Goal: Information Seeking & Learning: Learn about a topic

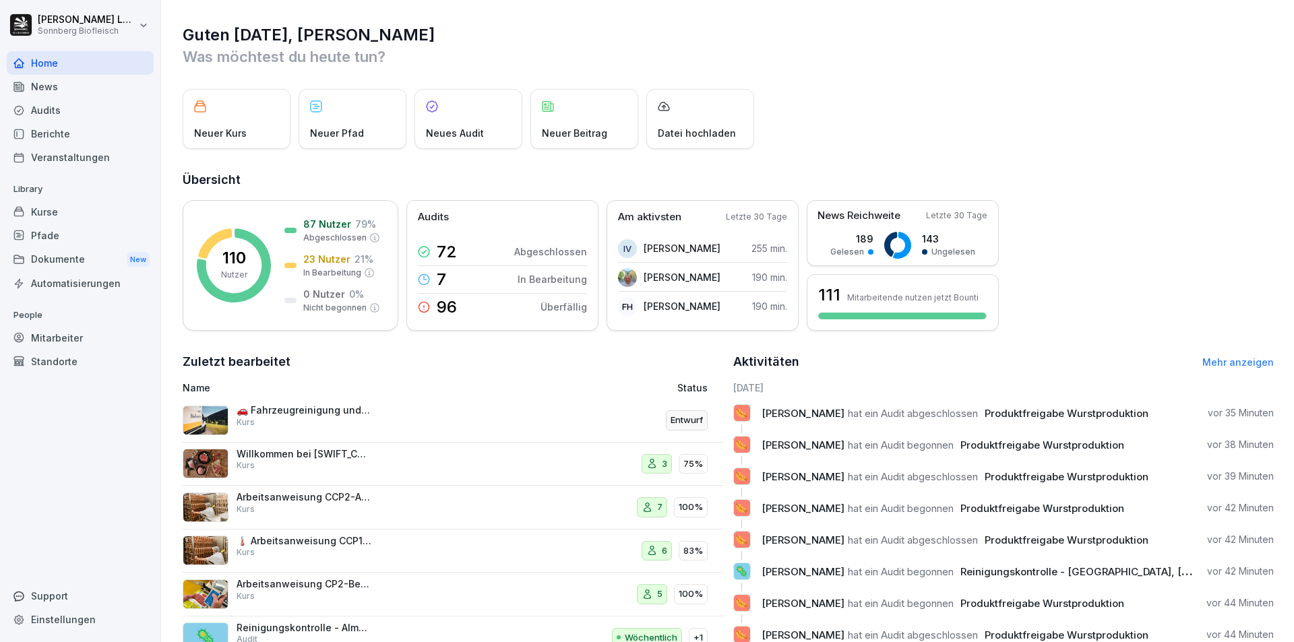
scroll to position [52, 0]
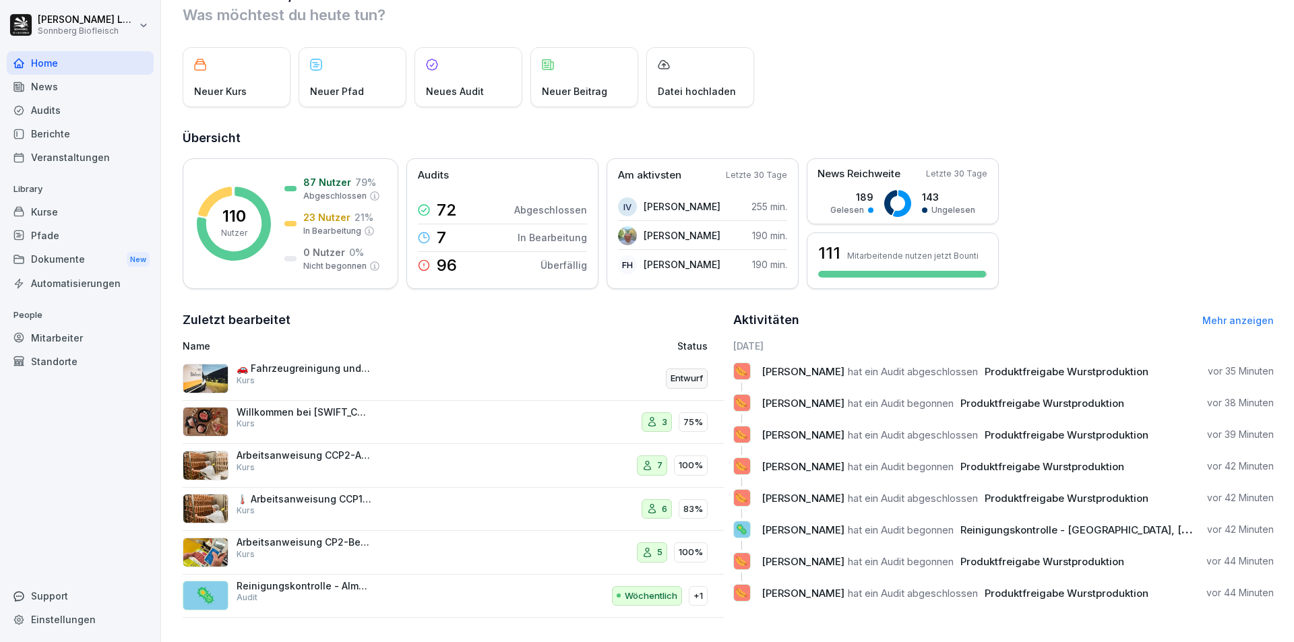
click at [1204, 315] on link "Mehr anzeigen" at bounding box center [1237, 320] width 71 height 11
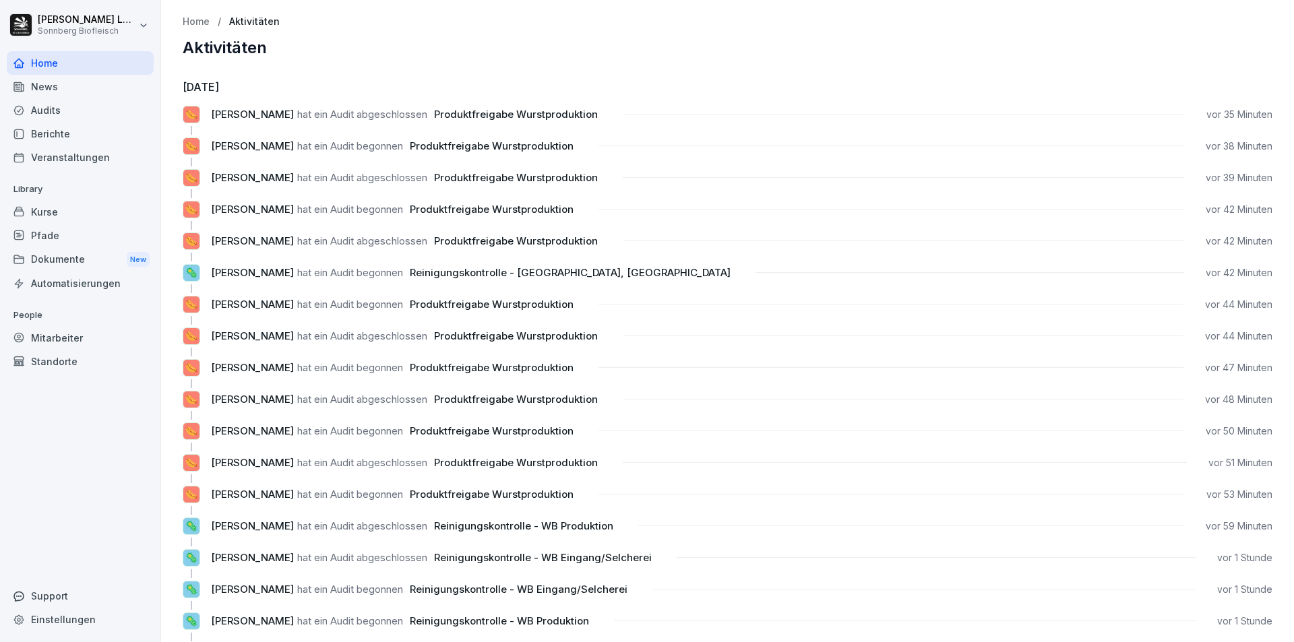
click at [51, 113] on div "Audits" at bounding box center [80, 110] width 147 height 24
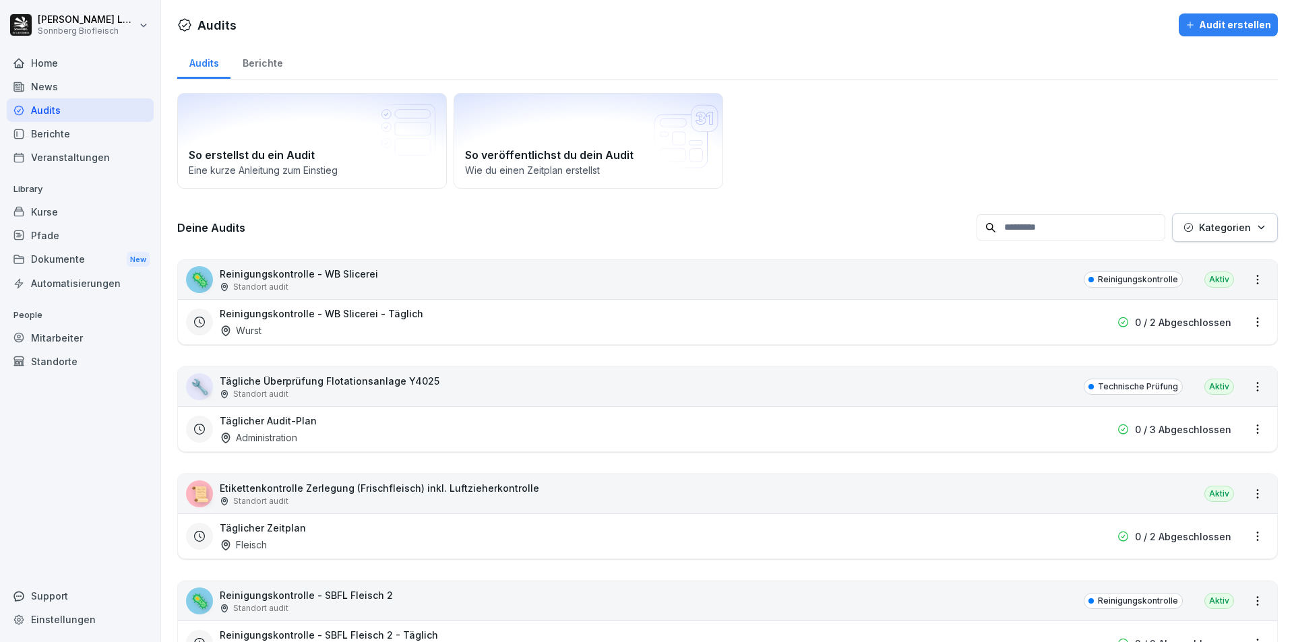
click at [1051, 235] on input at bounding box center [1071, 227] width 189 height 26
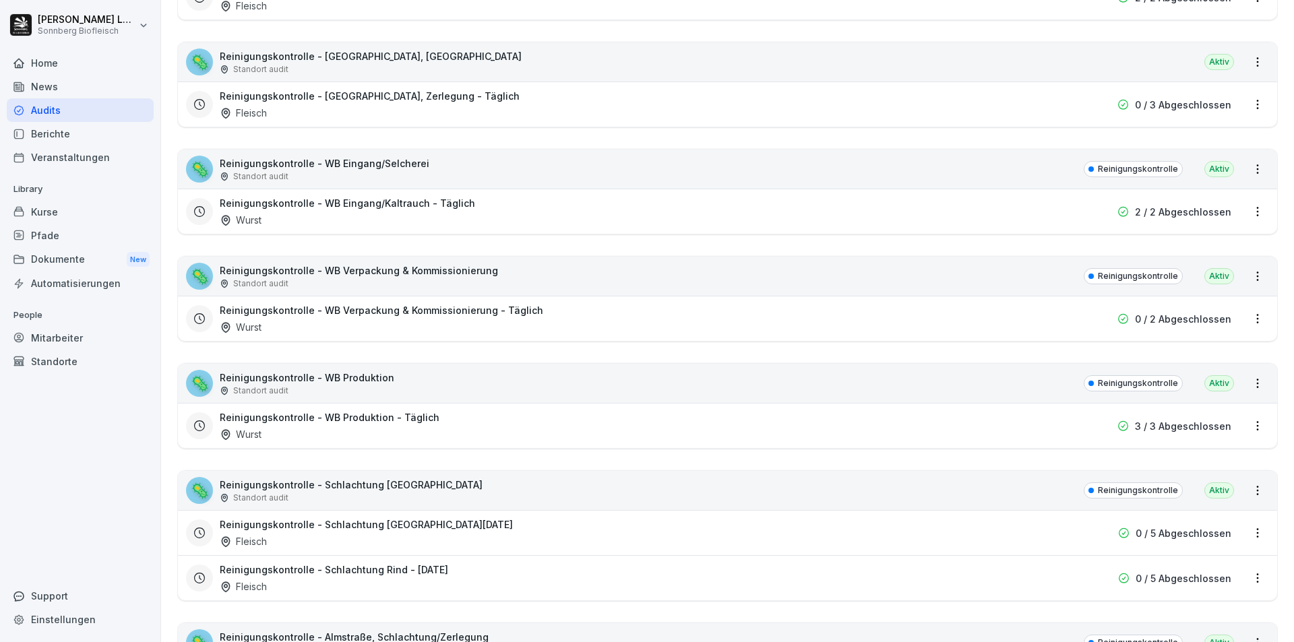
scroll to position [607, 0]
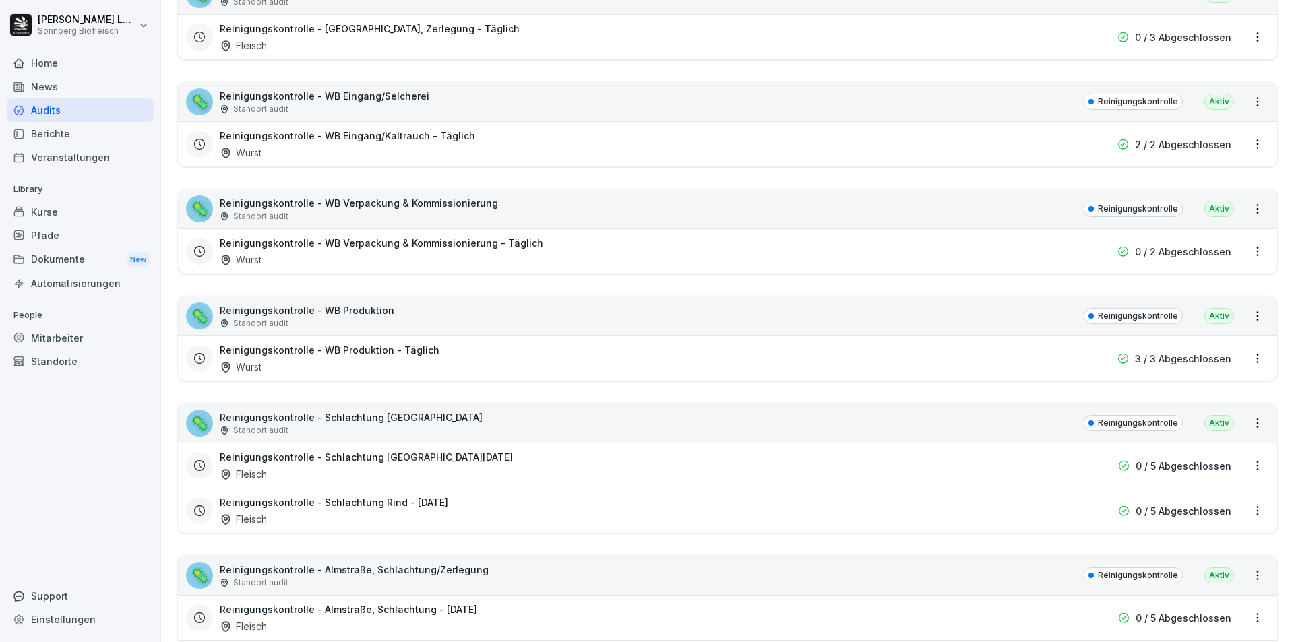
type input "*********"
click at [439, 315] on div "🦠 Reinigungskontrolle - WB Produktion Standort audit Reinigungskontrolle Aktiv" at bounding box center [727, 316] width 1099 height 39
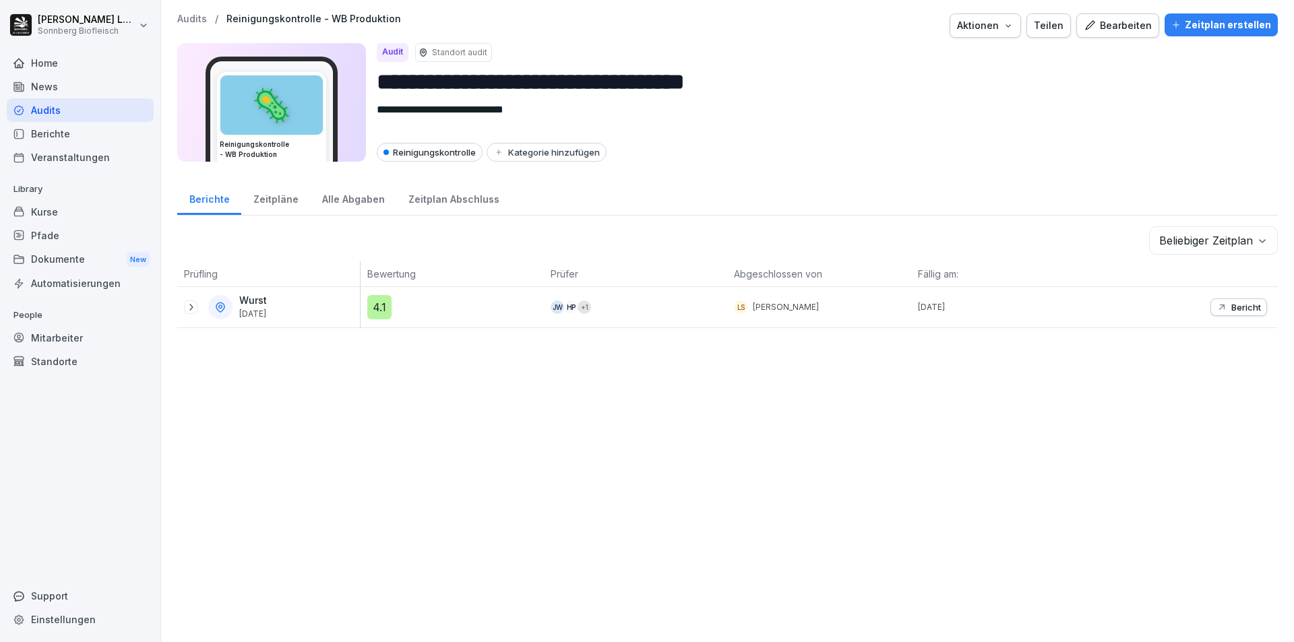
click at [196, 305] on div at bounding box center [190, 307] width 13 height 13
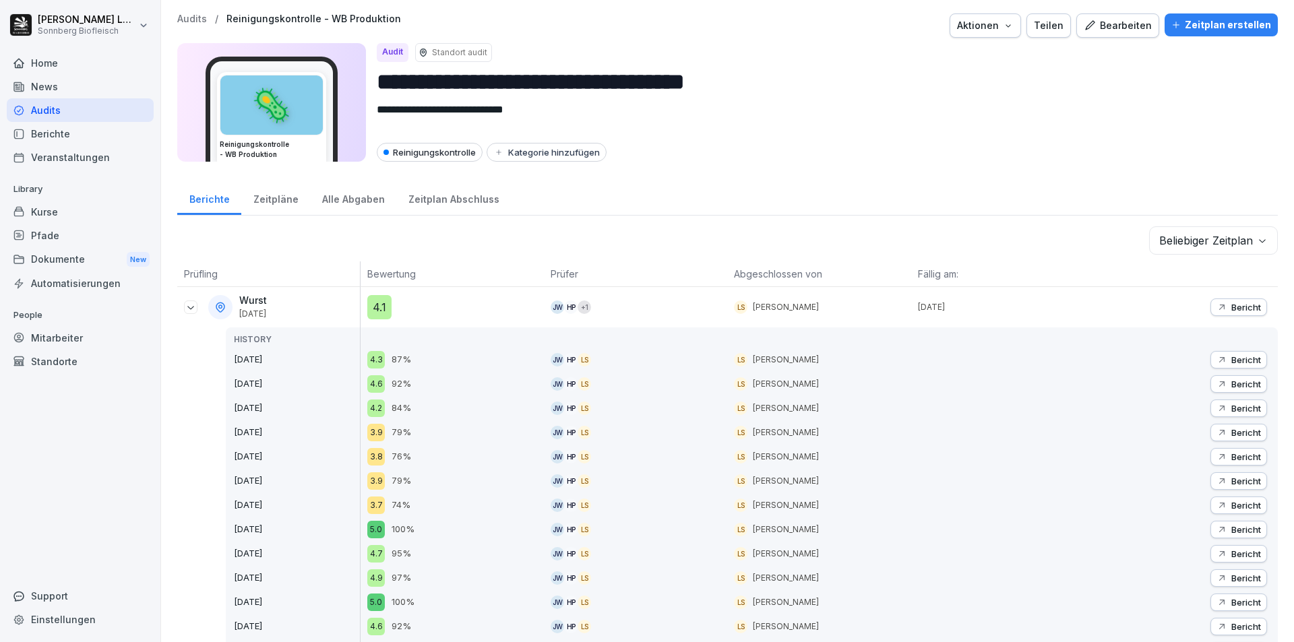
scroll to position [135, 0]
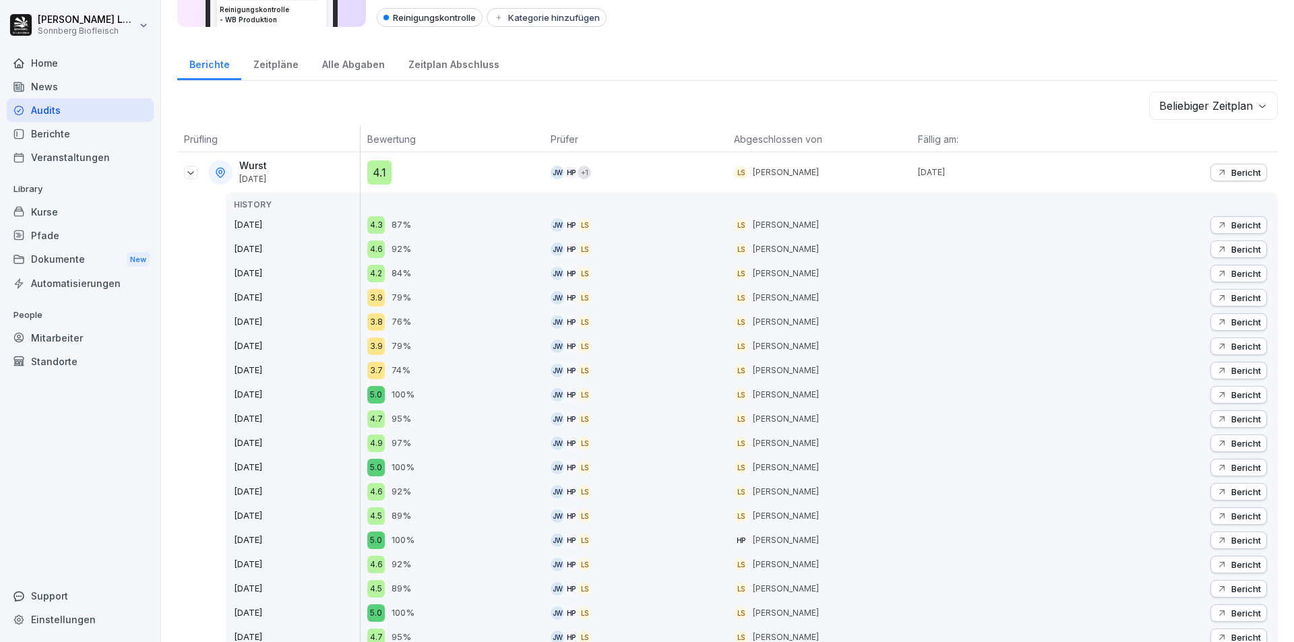
click at [1238, 422] on p "Bericht" at bounding box center [1246, 419] width 30 height 11
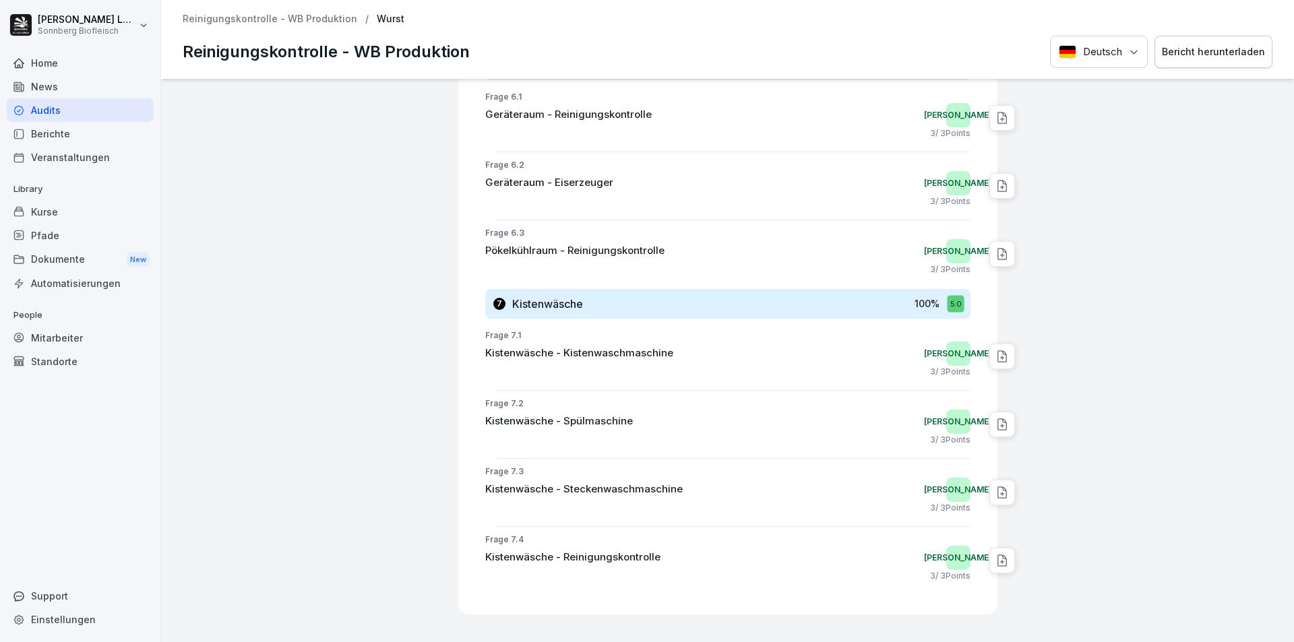
scroll to position [3283, 0]
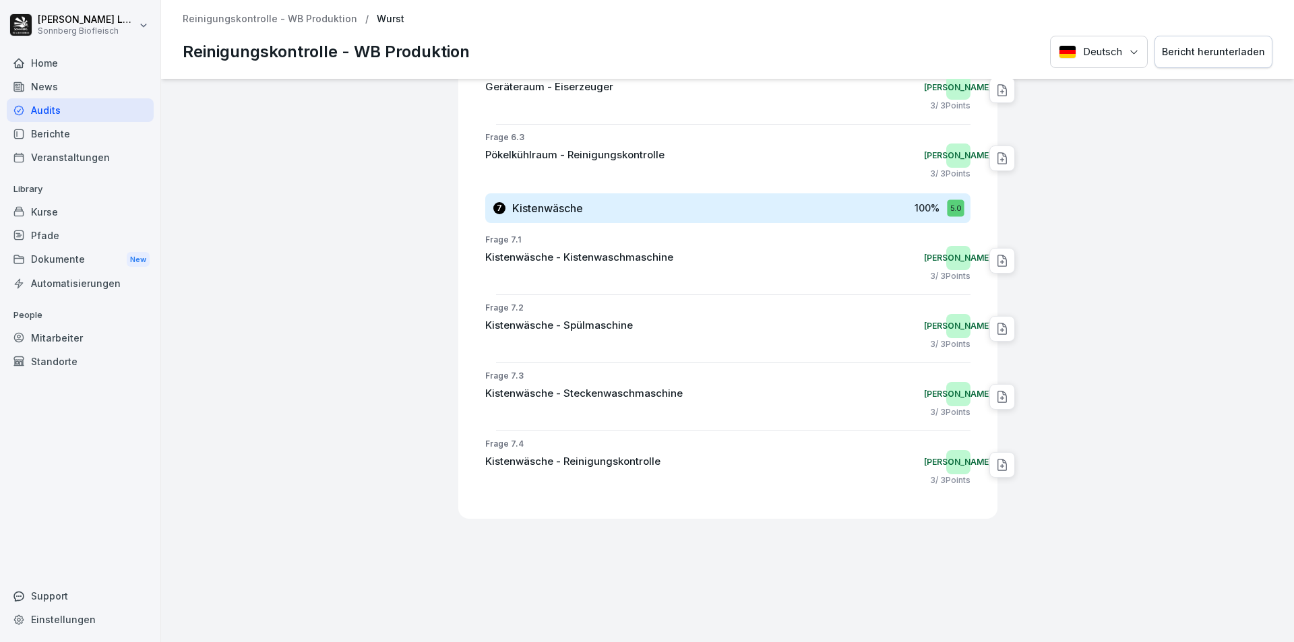
click at [293, 22] on p "Reinigungskontrolle - WB Produktion" at bounding box center [270, 18] width 175 height 11
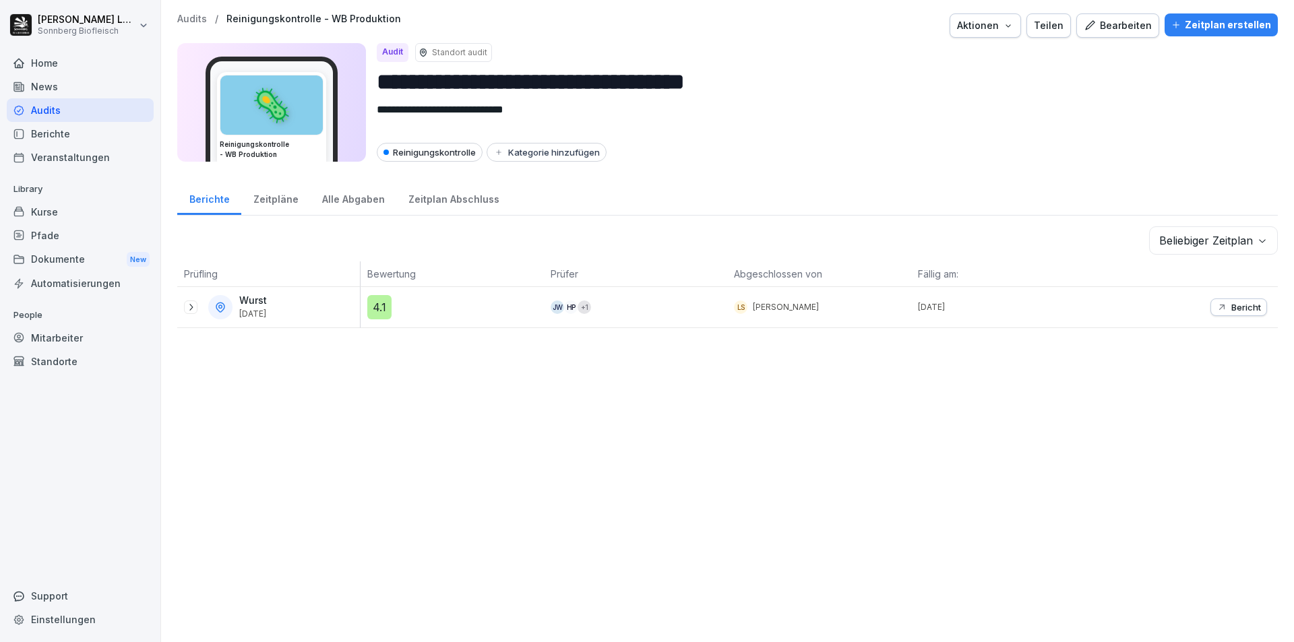
click at [197, 19] on p "Audits" at bounding box center [192, 18] width 30 height 11
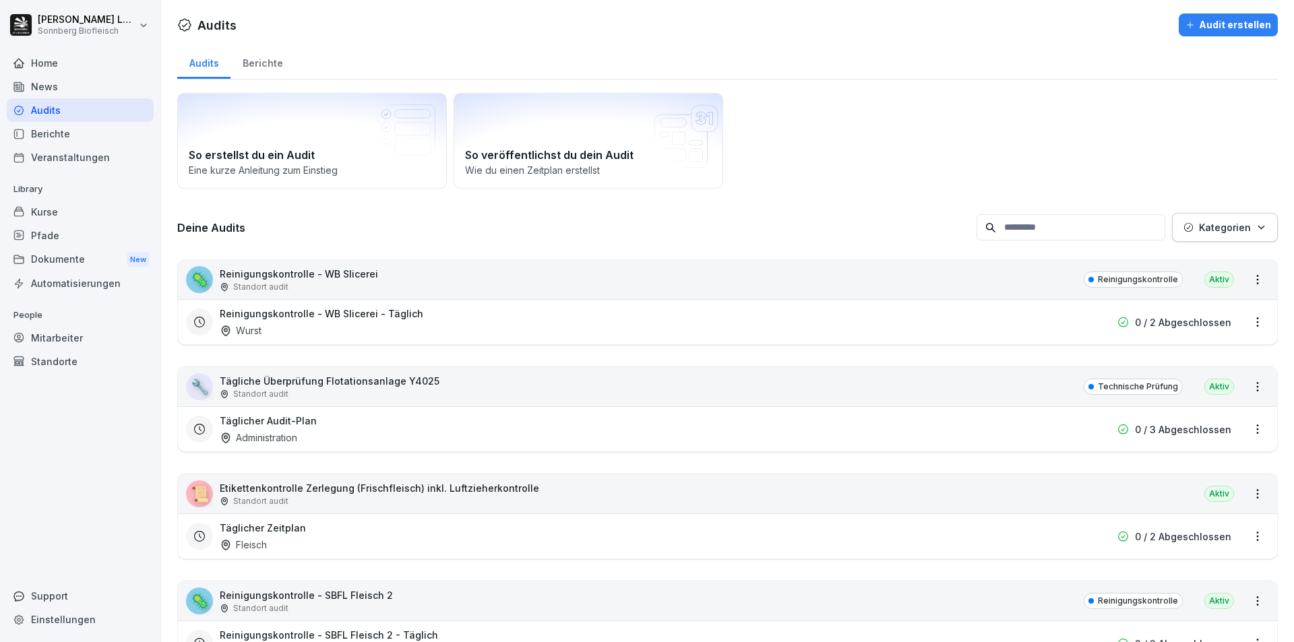
click at [1047, 224] on input at bounding box center [1071, 227] width 189 height 26
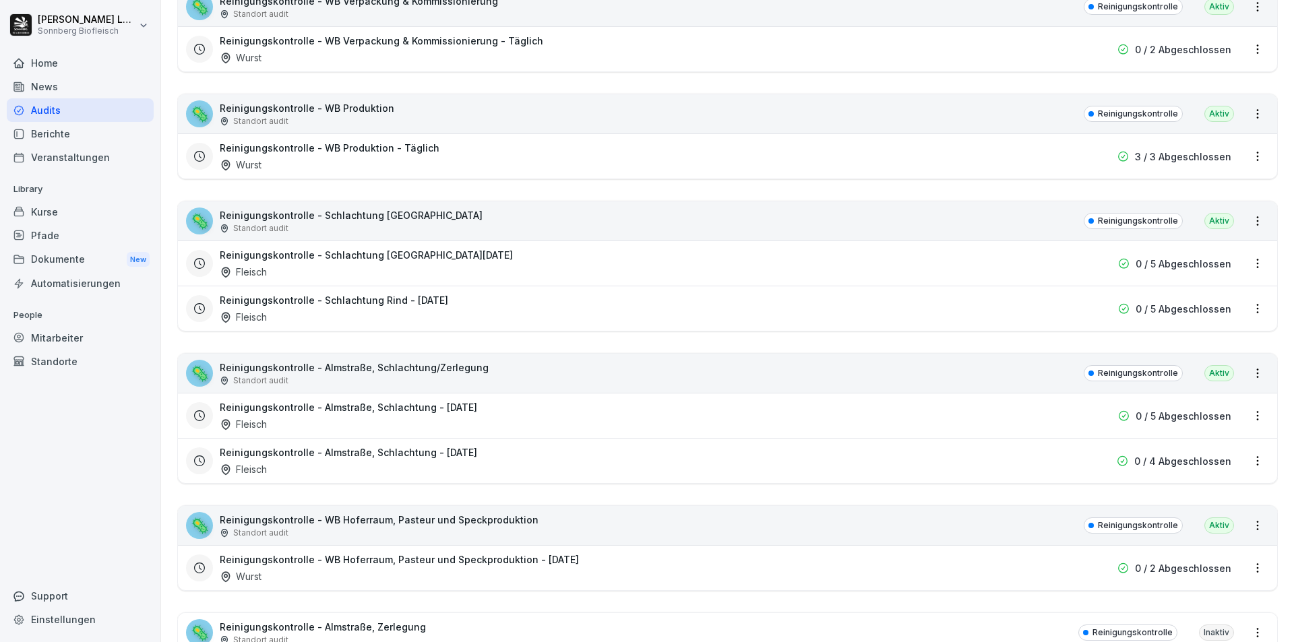
scroll to position [862, 0]
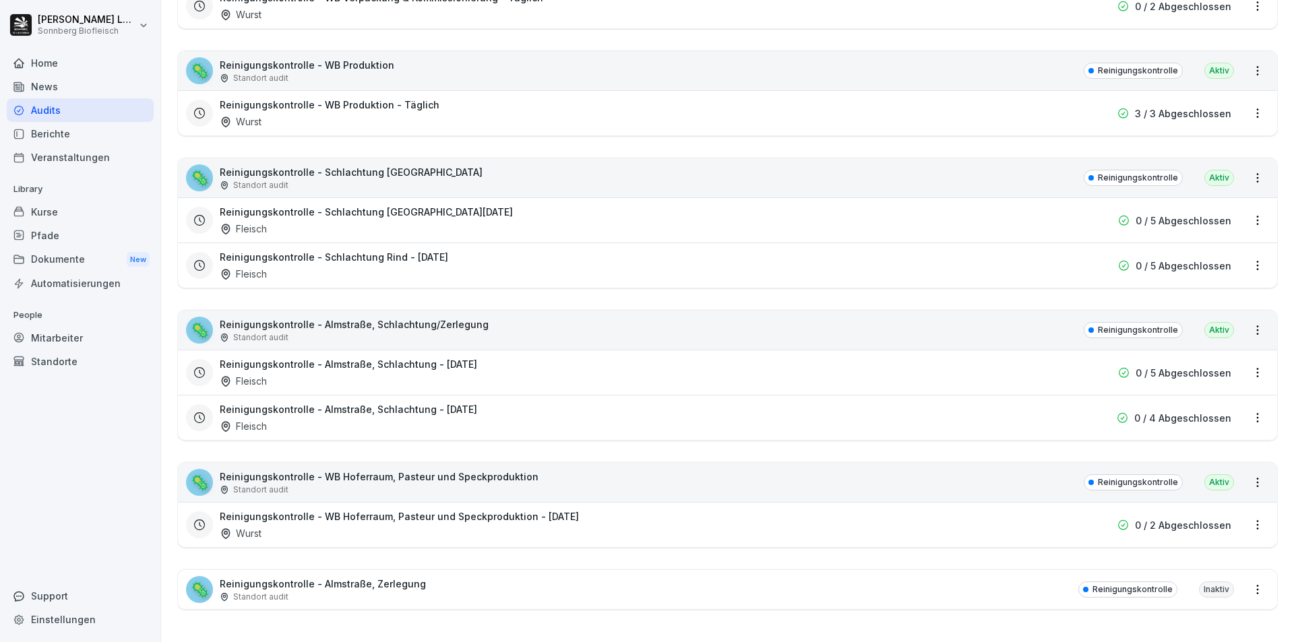
type input "**********"
click at [202, 472] on div "🦠" at bounding box center [199, 482] width 27 height 27
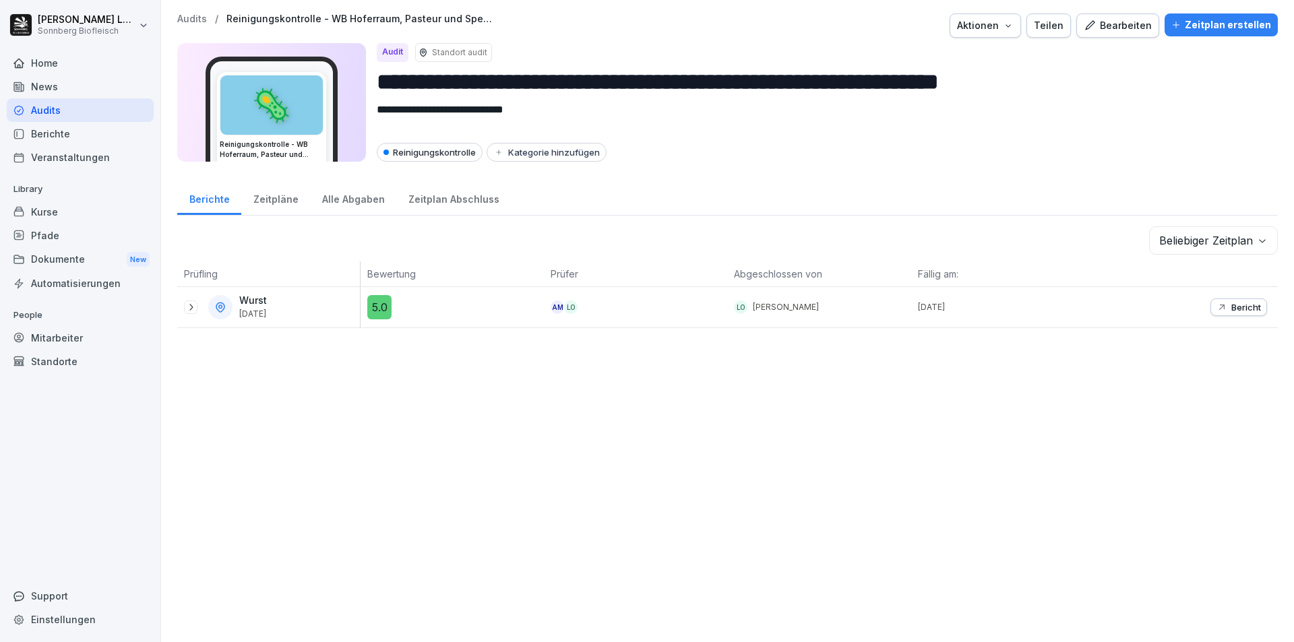
click at [185, 309] on icon at bounding box center [190, 307] width 11 height 11
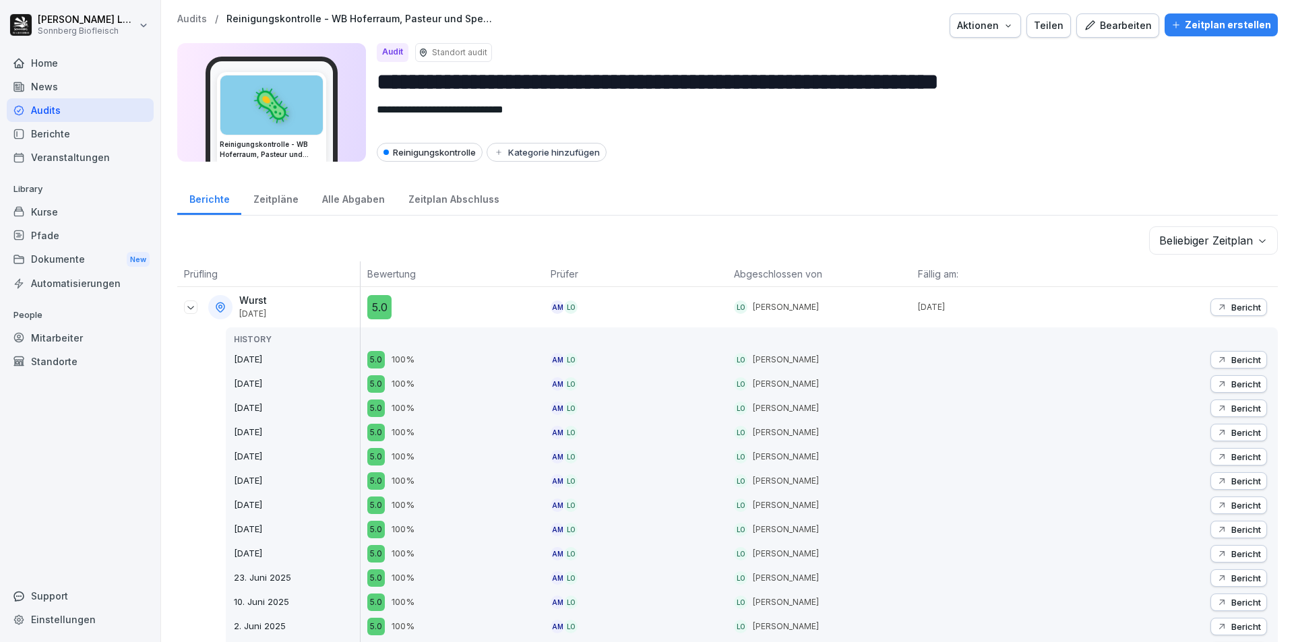
click at [441, 150] on div "Reinigungskontrolle" at bounding box center [430, 152] width 106 height 19
click at [419, 153] on div "Reinigungskontrolle" at bounding box center [430, 152] width 106 height 19
click at [187, 20] on p "Audits" at bounding box center [192, 18] width 30 height 11
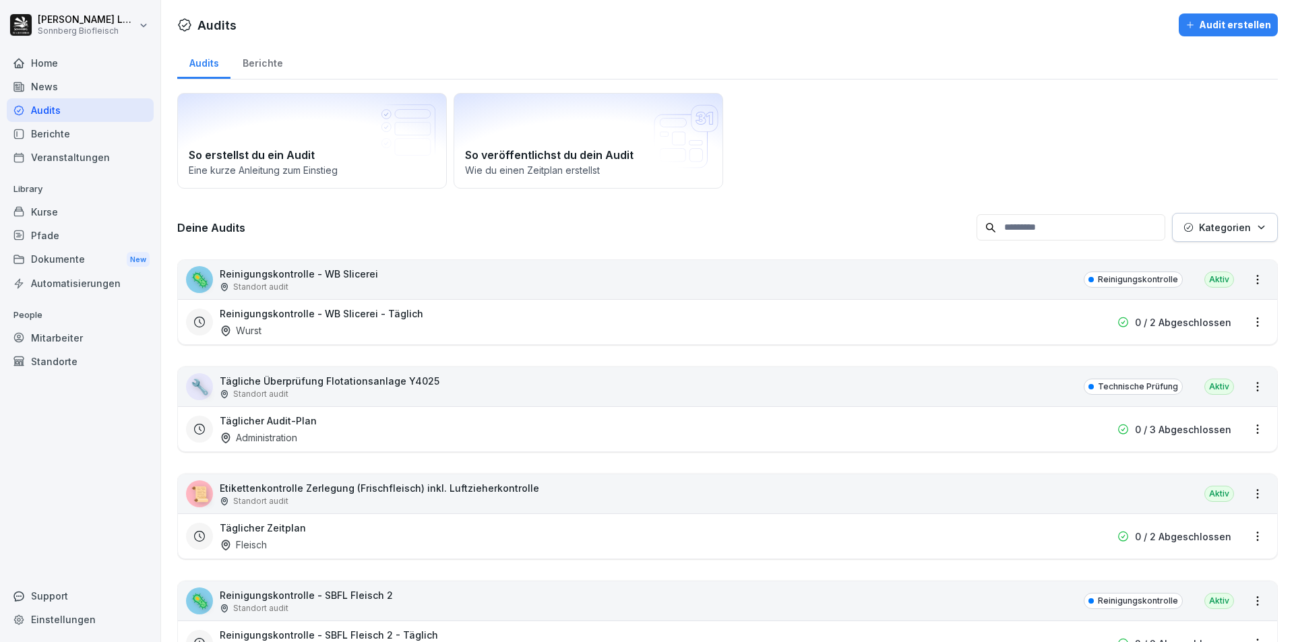
click at [1059, 232] on input at bounding box center [1071, 227] width 189 height 26
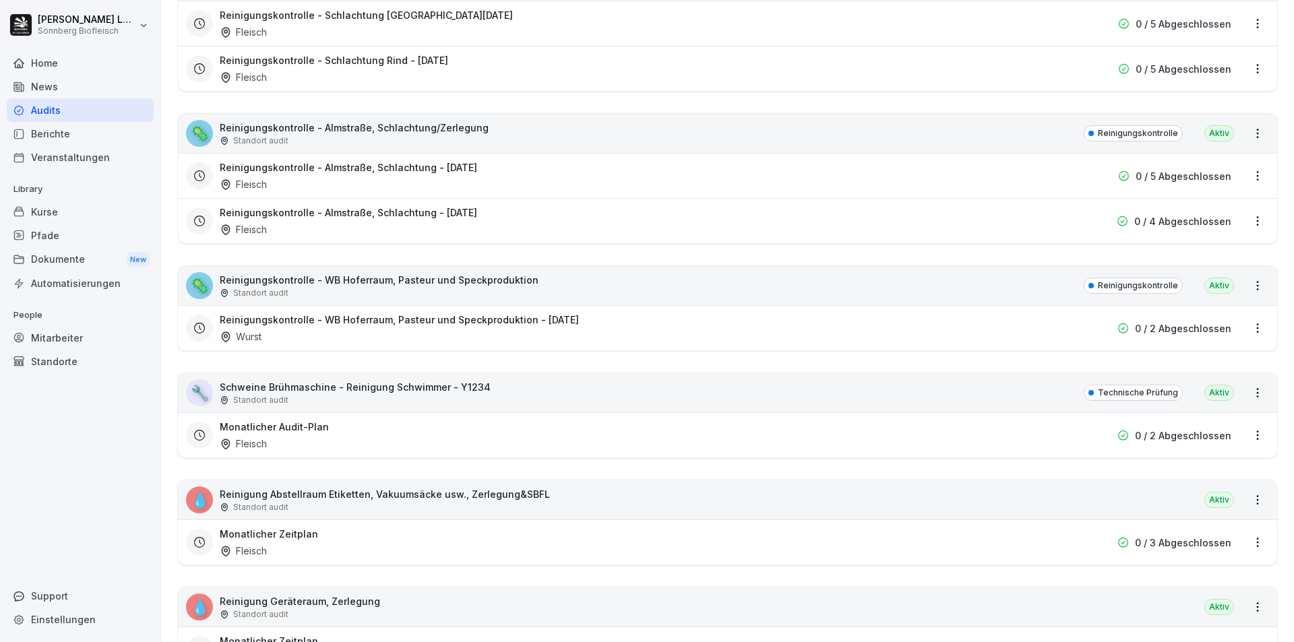
scroll to position [846, 0]
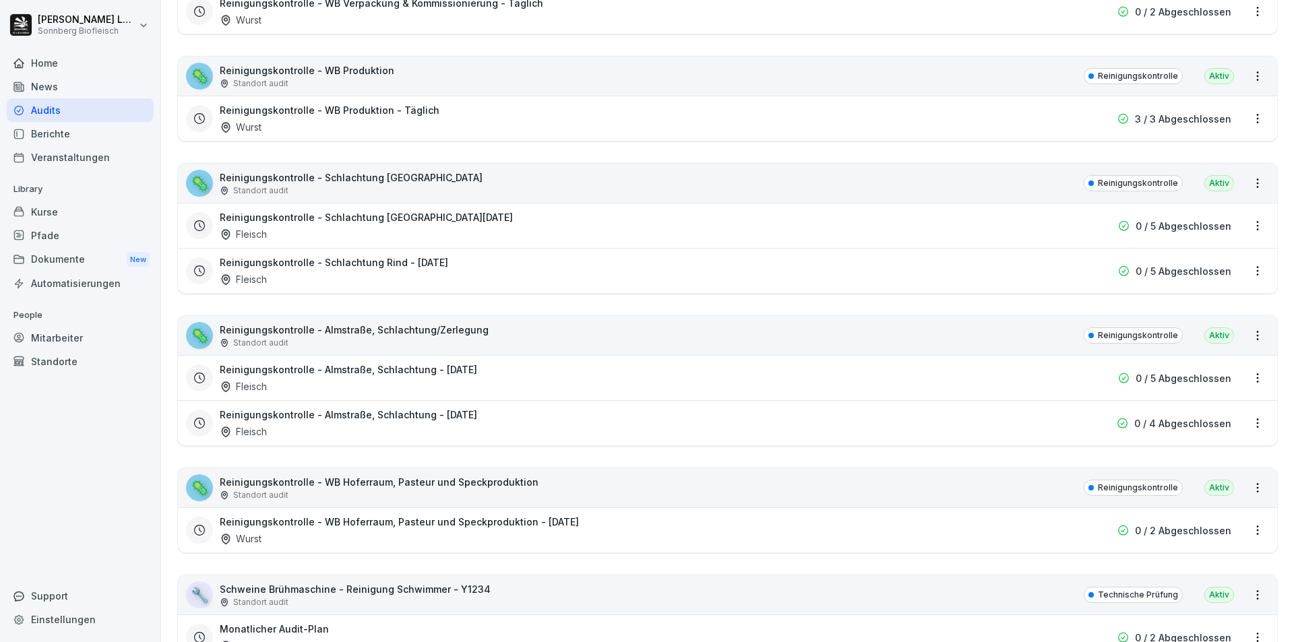
type input "*********"
click at [698, 340] on div "🦠 Reinigungskontrolle - Almstraße, Schlachtung/Zerlegung Standort audit Reinigu…" at bounding box center [727, 335] width 1099 height 39
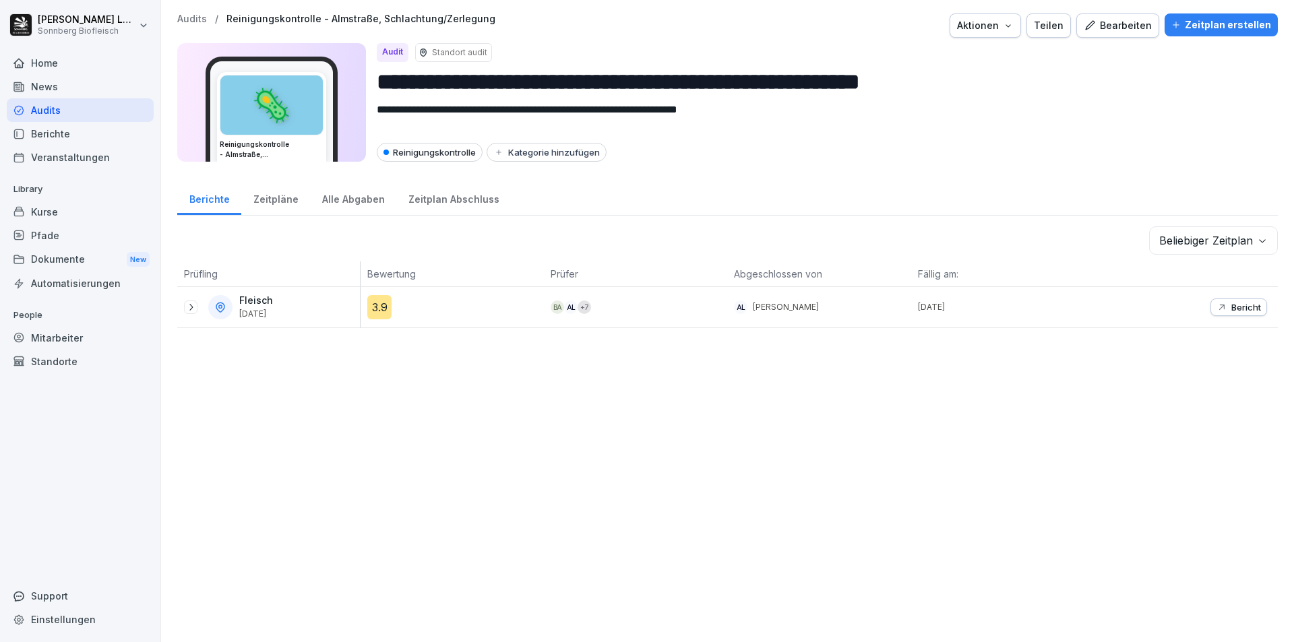
click at [187, 302] on icon at bounding box center [190, 307] width 11 height 11
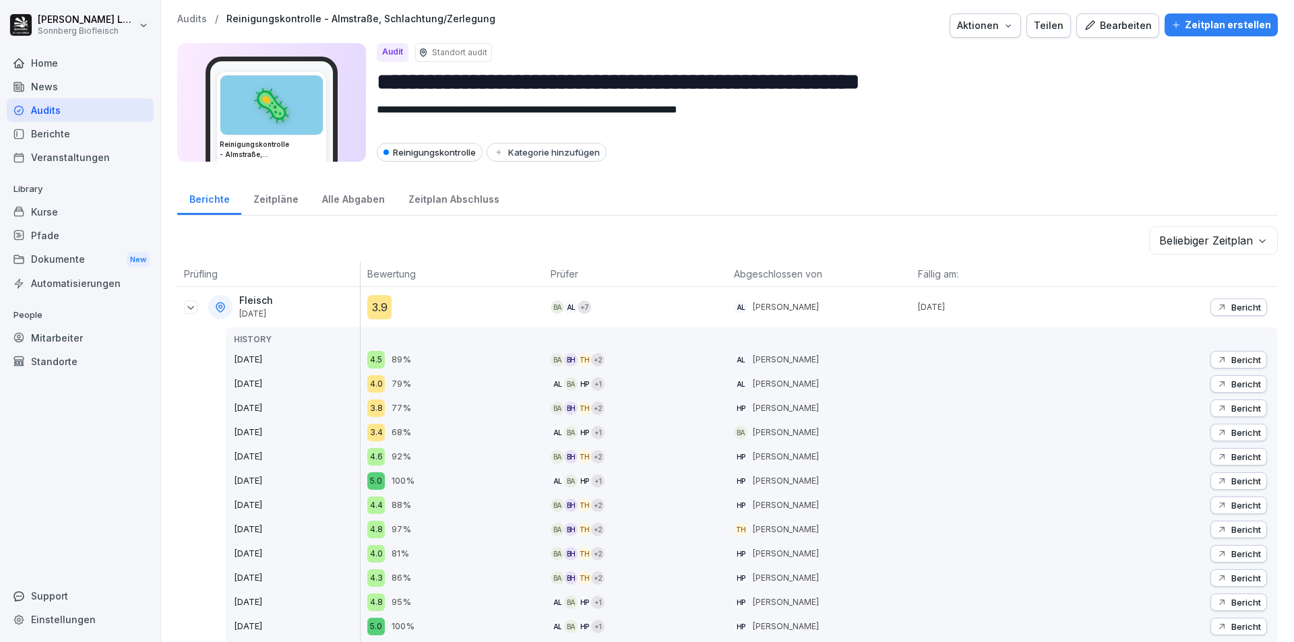
click at [1219, 407] on div "Bericht" at bounding box center [1238, 408] width 44 height 11
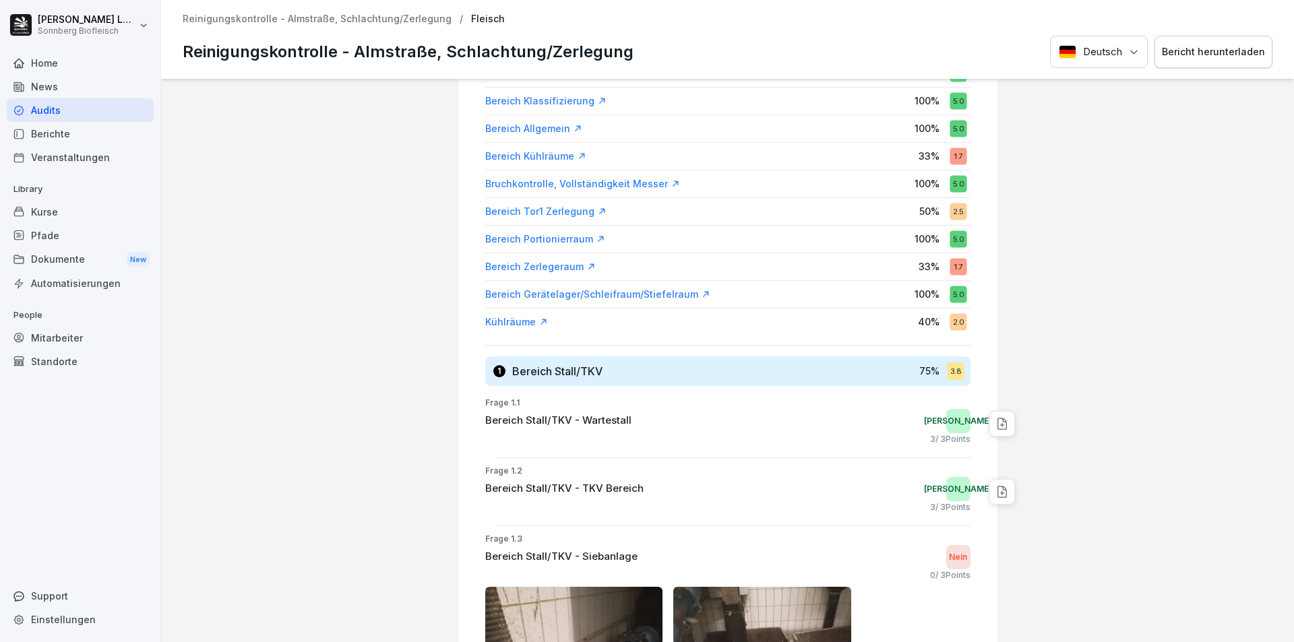
scroll to position [472, 0]
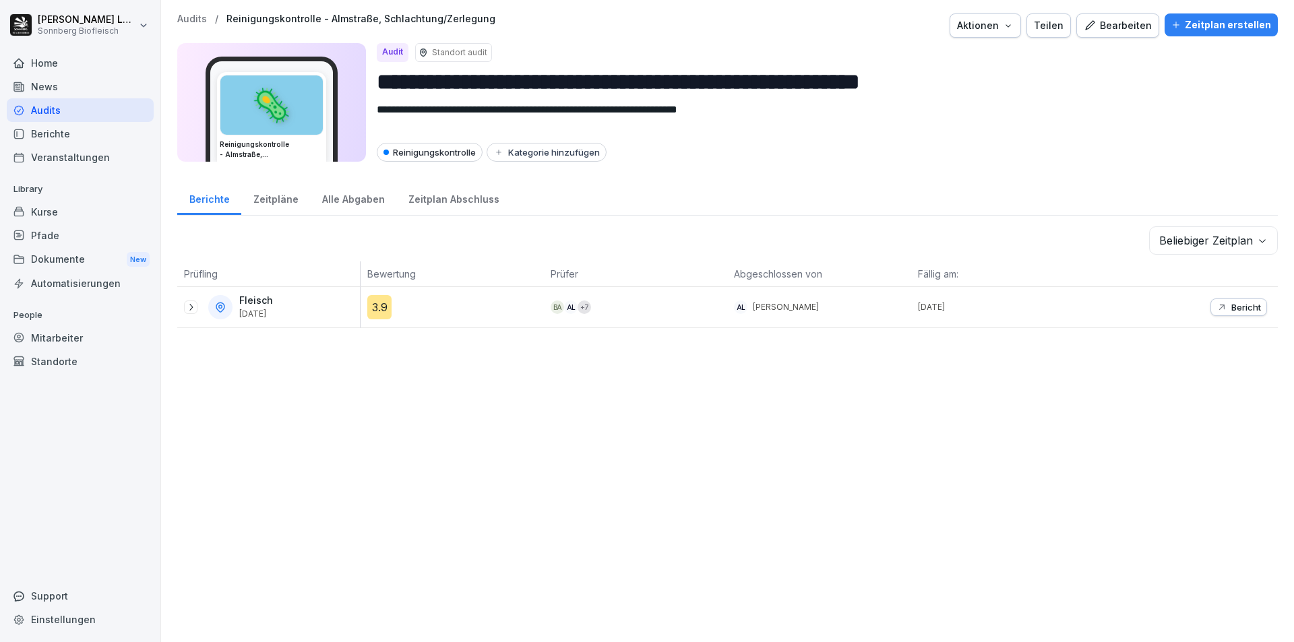
click at [183, 18] on p "Audits" at bounding box center [192, 18] width 30 height 11
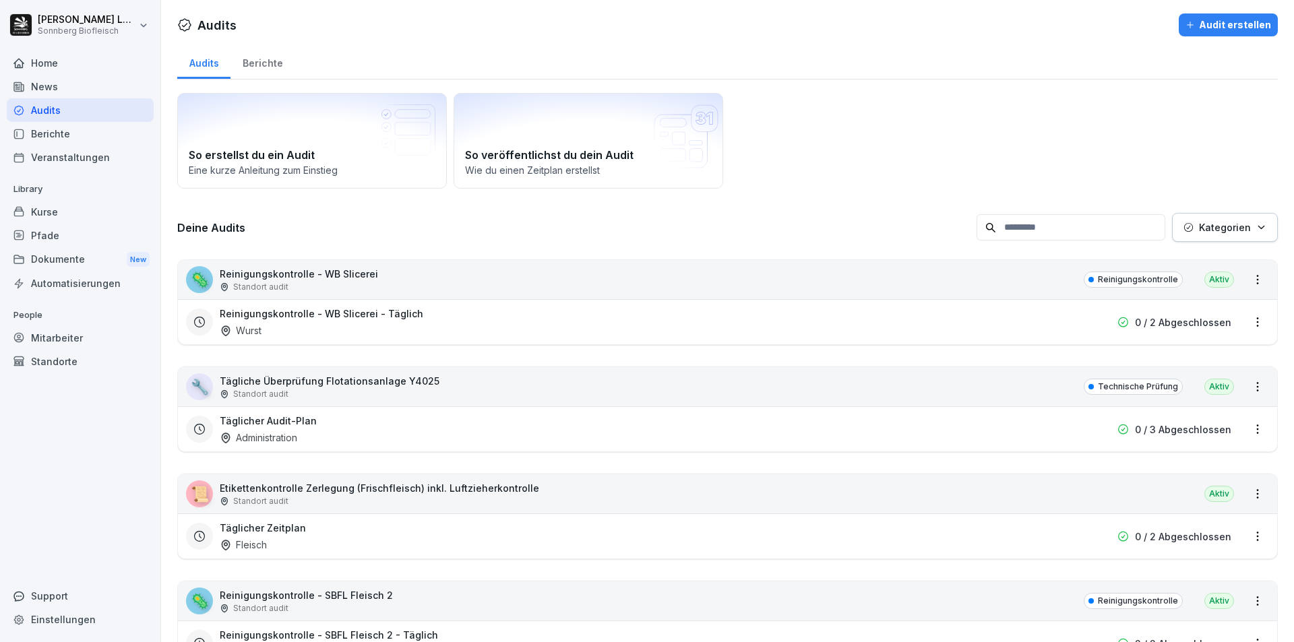
click at [1028, 224] on input at bounding box center [1071, 227] width 189 height 26
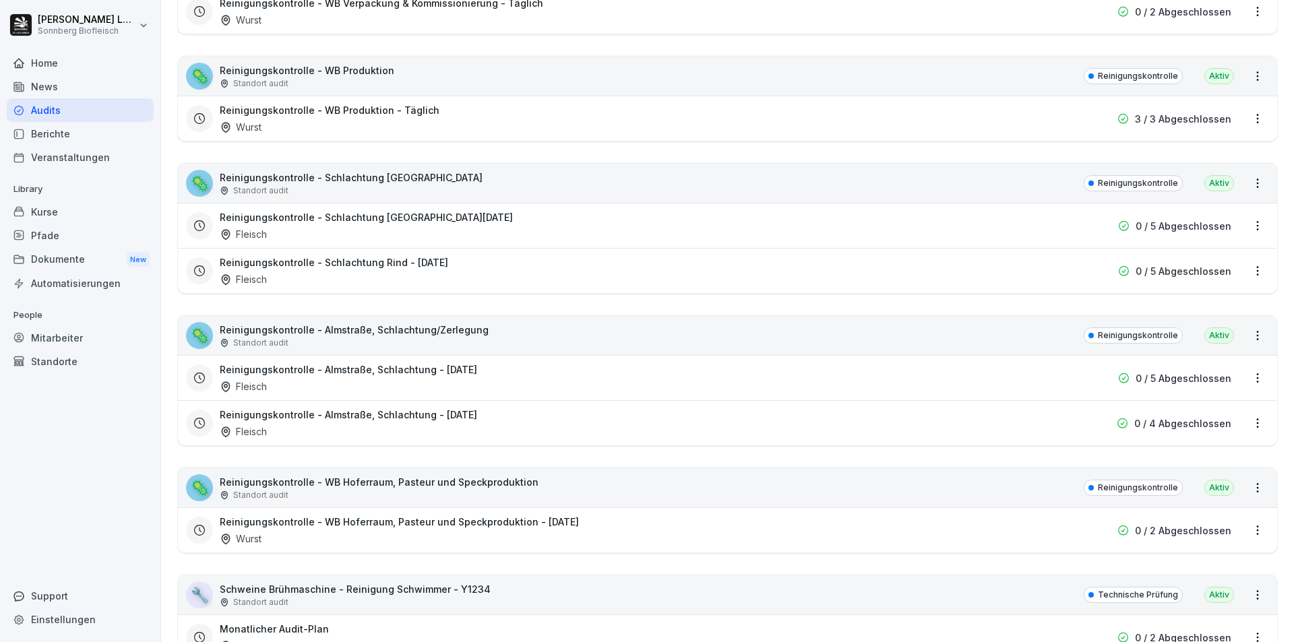
scroll to position [779, 0]
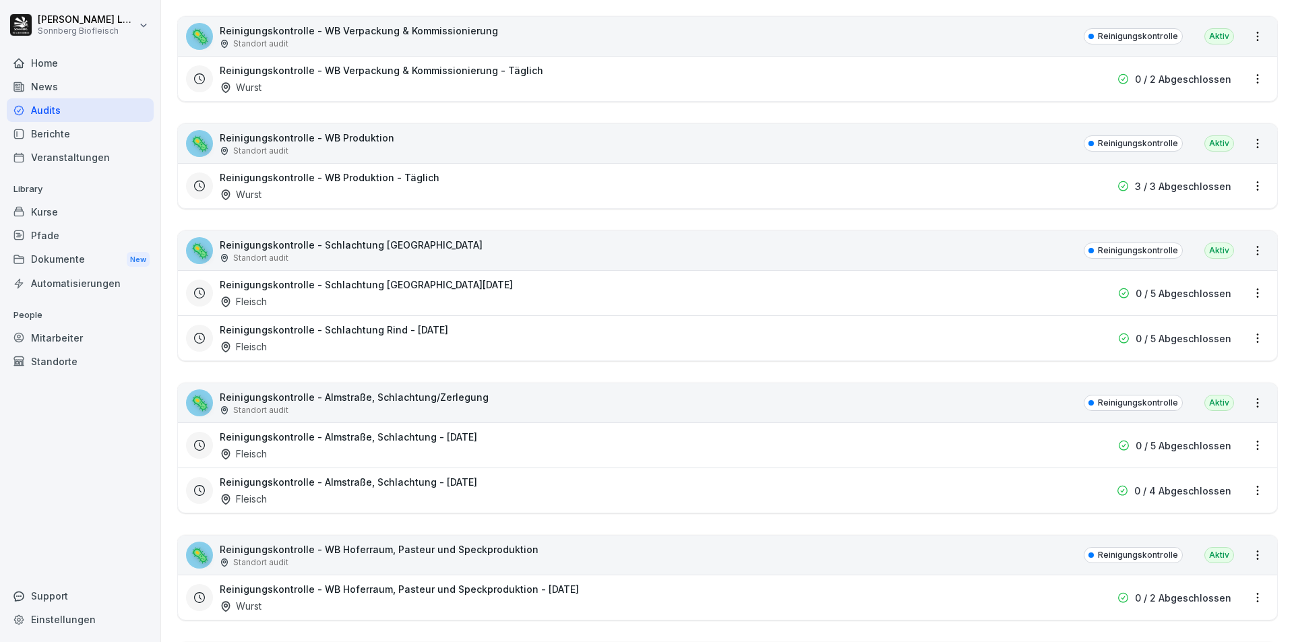
type input "*********"
click at [523, 248] on div "🦠 Reinigungskontrolle - Schlachtung Rind Standort audit Reinigungskontrolle Akt…" at bounding box center [727, 250] width 1099 height 39
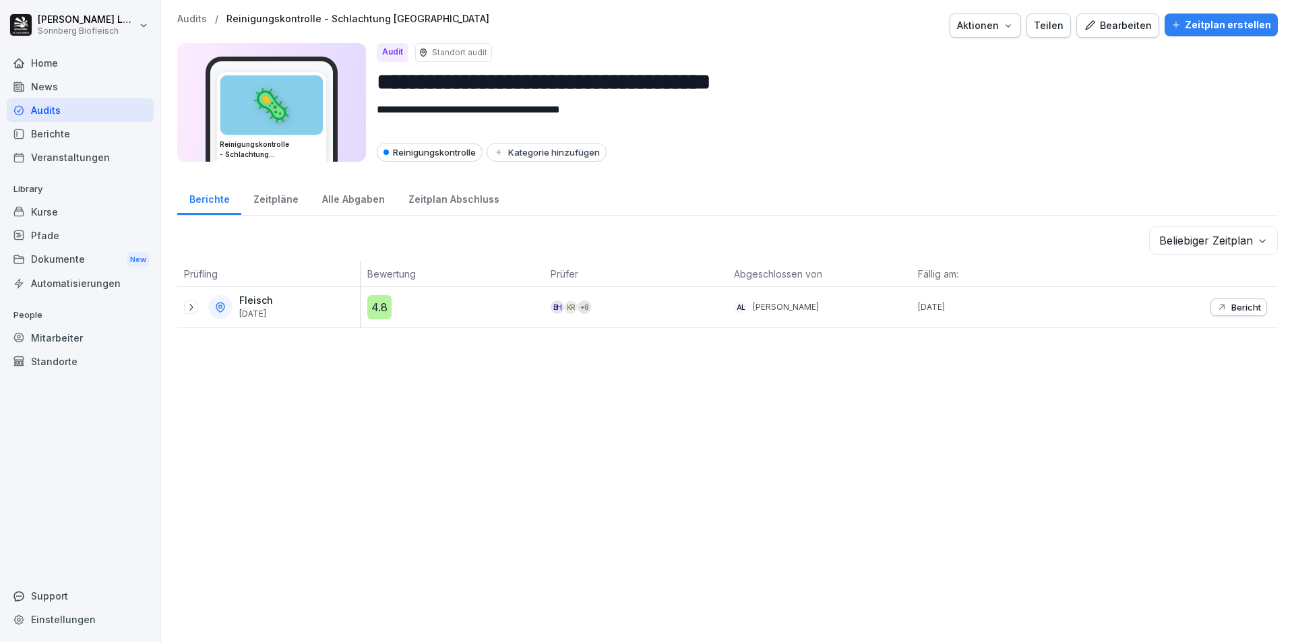
click at [190, 309] on icon at bounding box center [190, 307] width 11 height 11
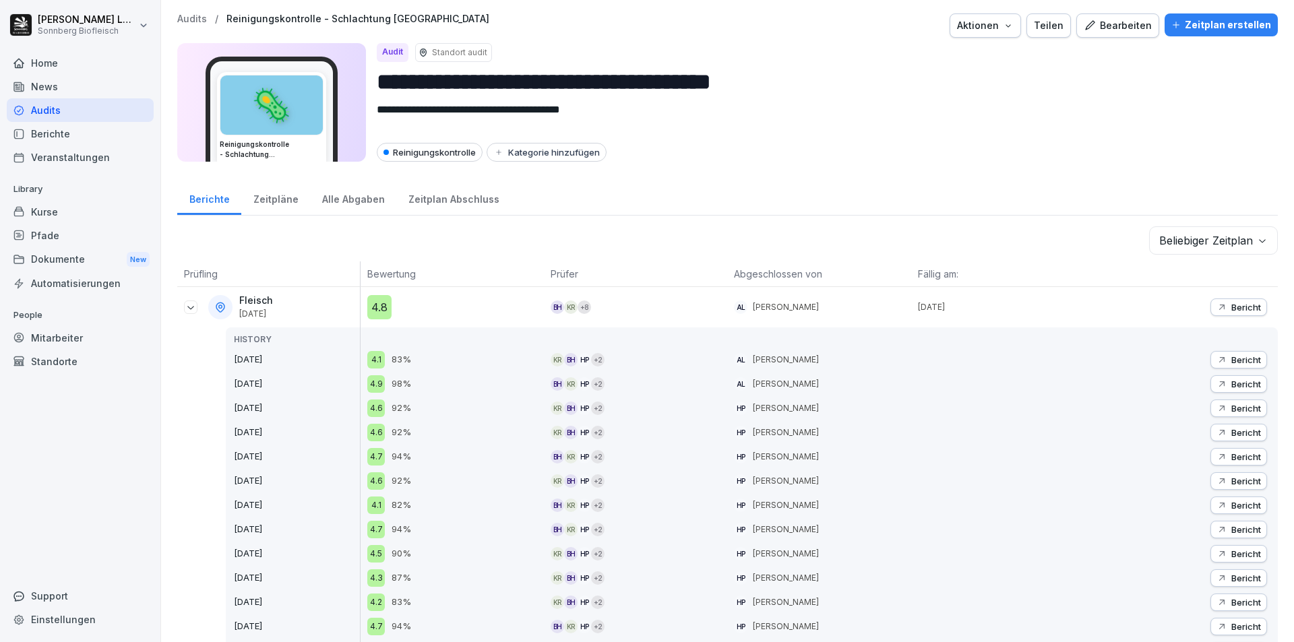
click at [1231, 409] on p "Bericht" at bounding box center [1246, 408] width 30 height 11
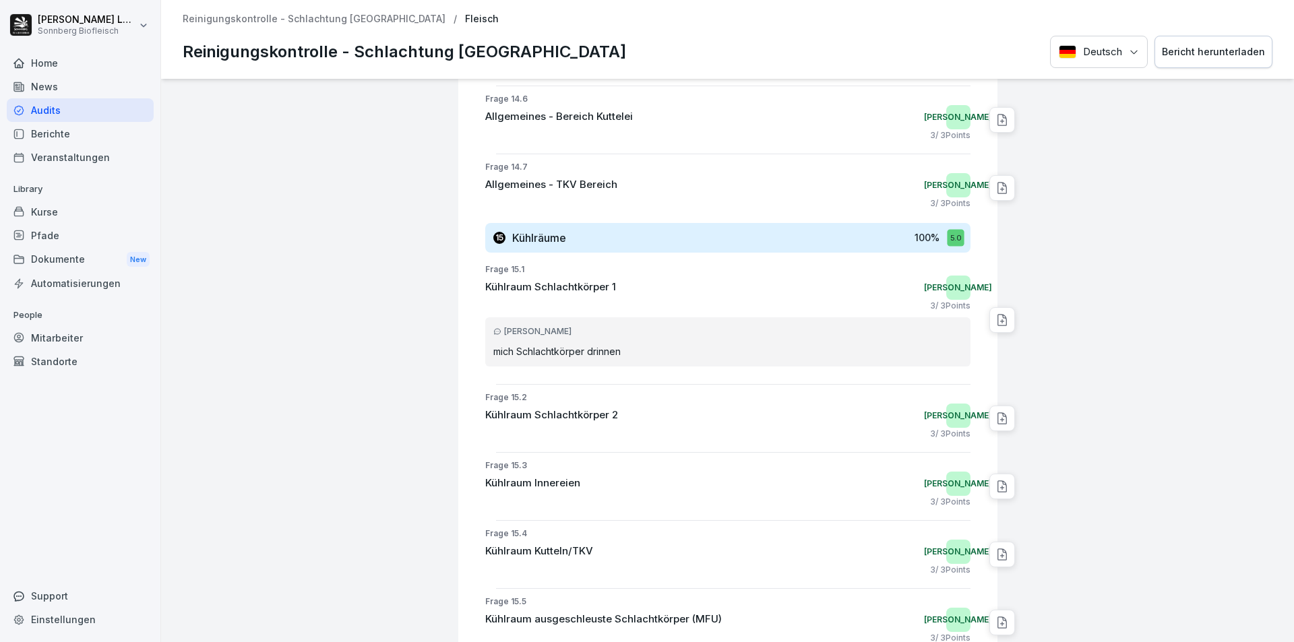
scroll to position [5165, 0]
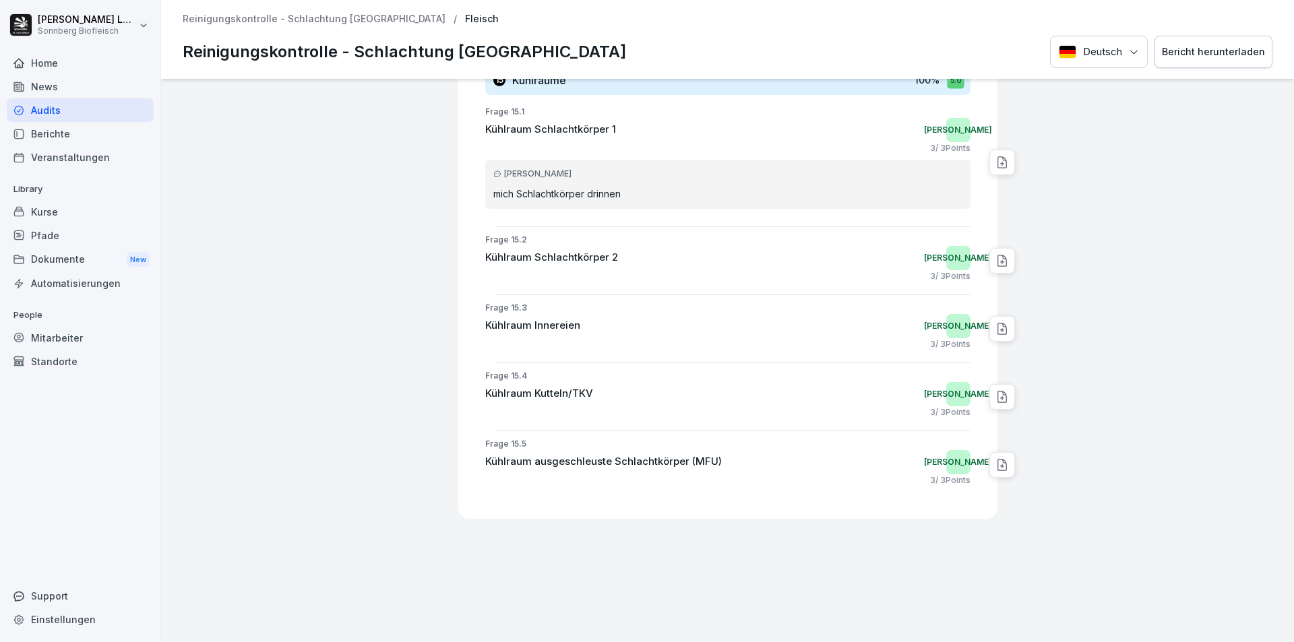
click at [237, 21] on p "Reinigungskontrolle - Schlachtung [GEOGRAPHIC_DATA]" at bounding box center [314, 18] width 263 height 11
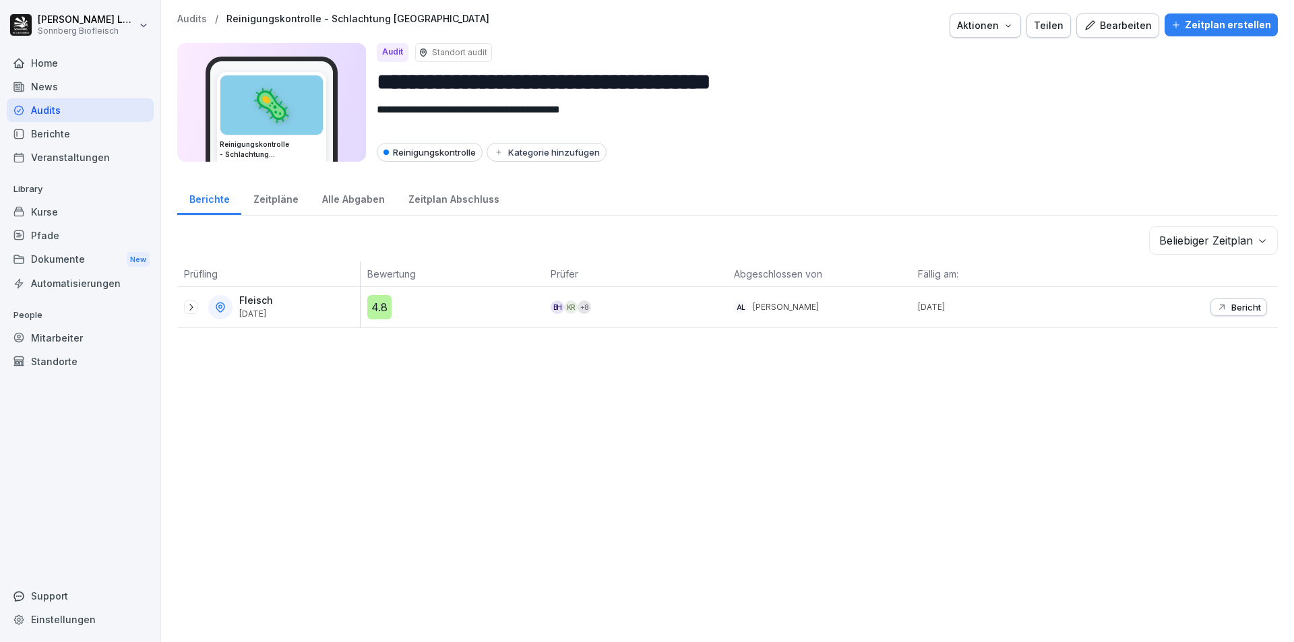
click at [192, 16] on p "Audits" at bounding box center [192, 18] width 30 height 11
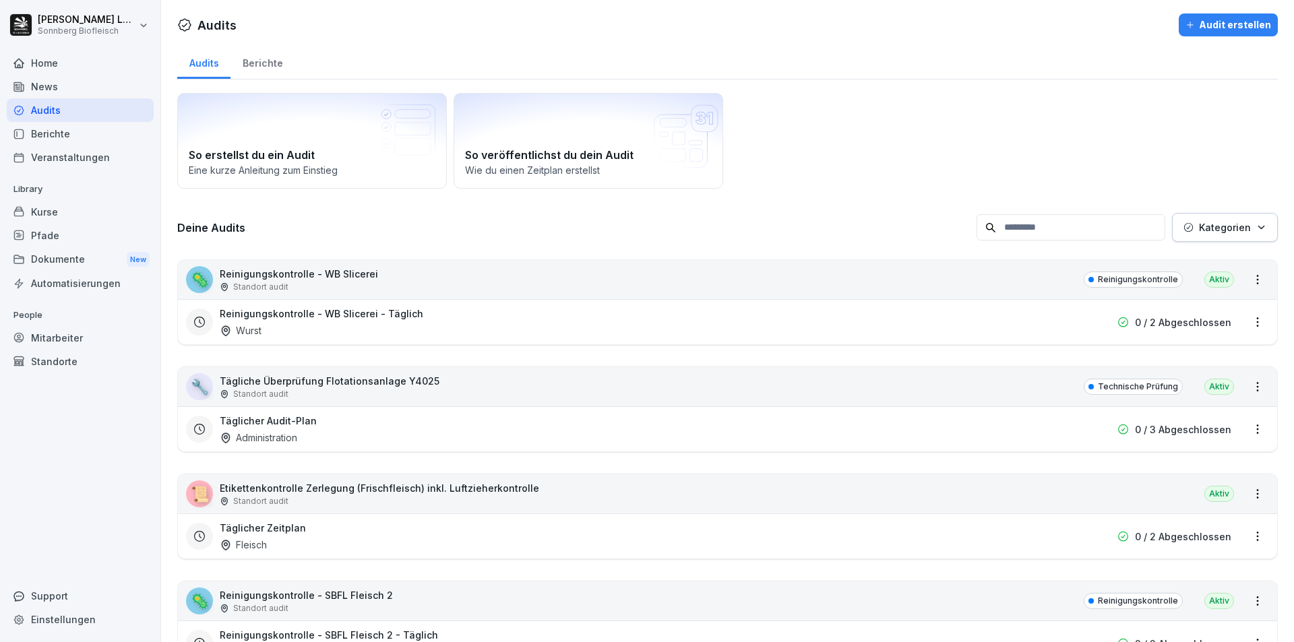
click at [1039, 224] on input at bounding box center [1071, 227] width 189 height 26
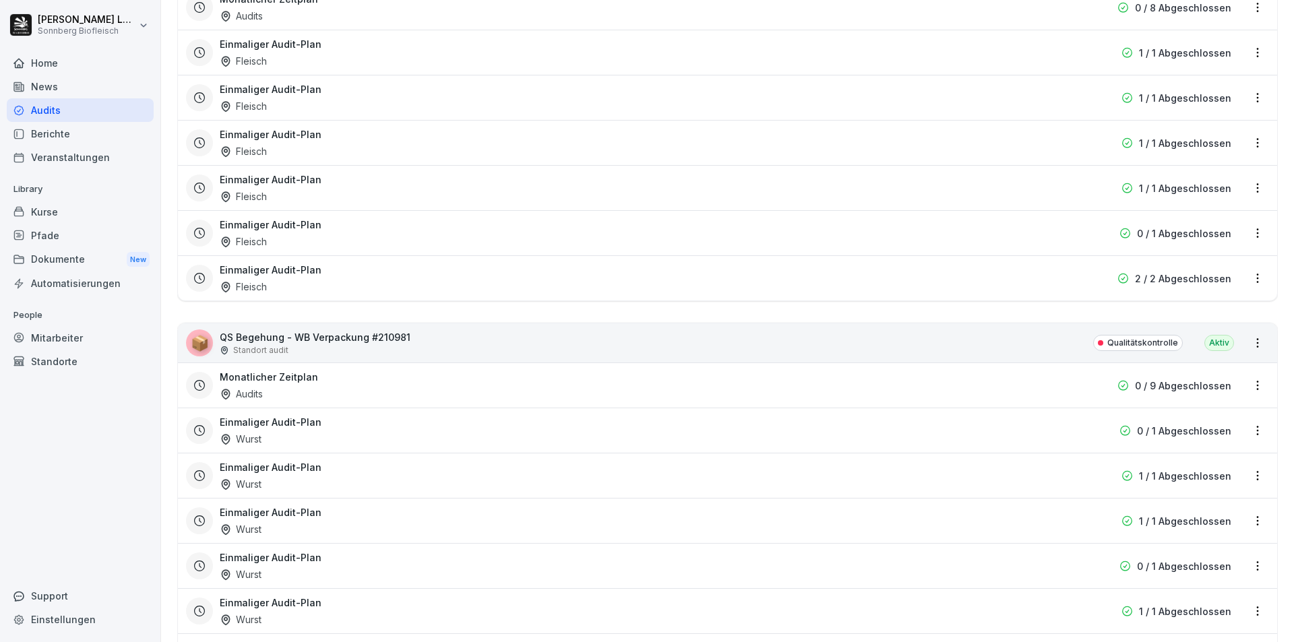
scroll to position [2815, 0]
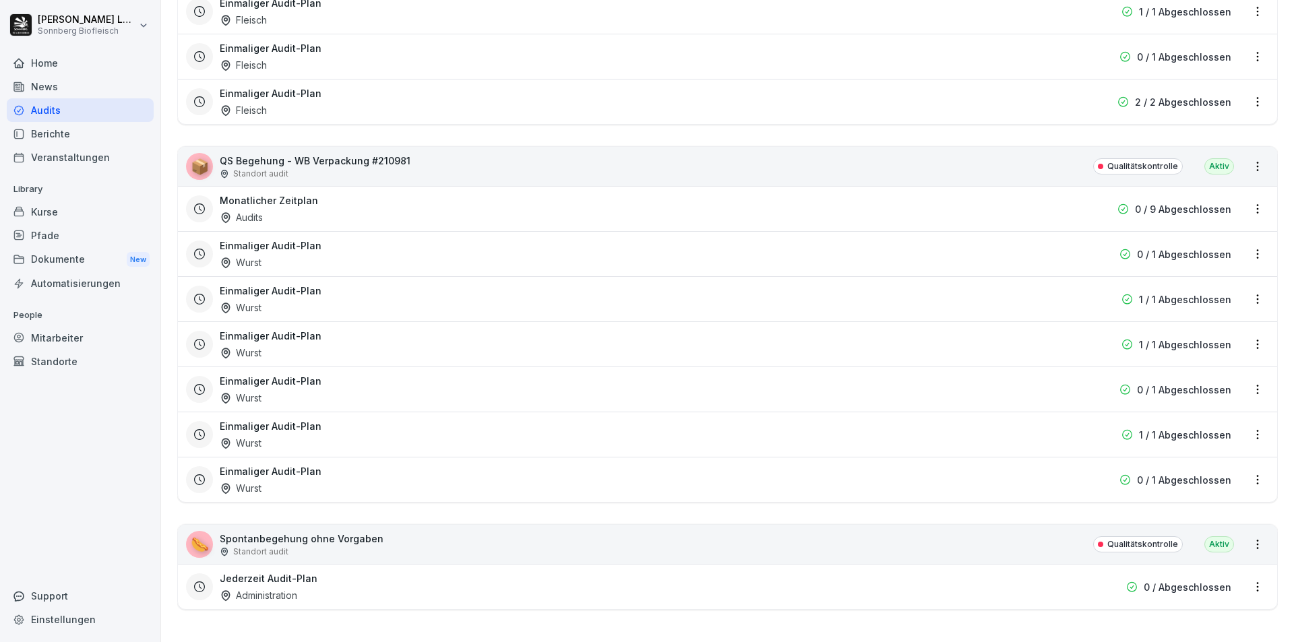
type input "*****"
click at [577, 537] on div "🌭 Spontanbegehung ohne Vorgaben Standort audit Qualitätskontrolle Aktiv" at bounding box center [727, 544] width 1099 height 39
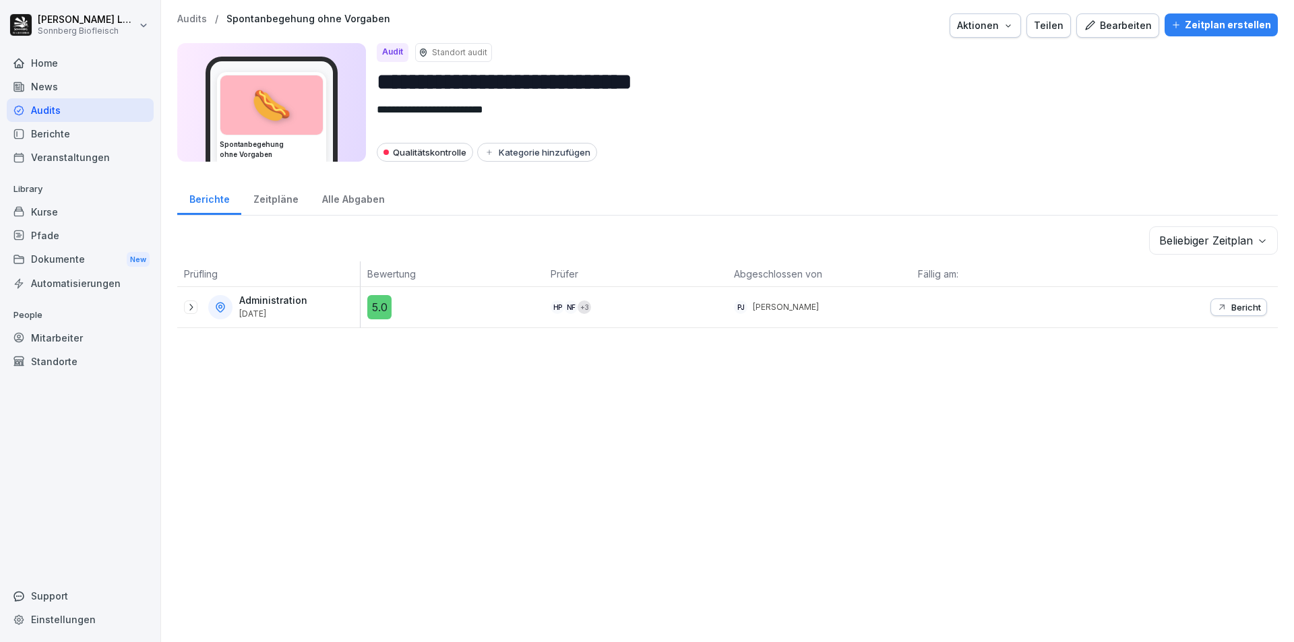
click at [184, 23] on p "Audits" at bounding box center [192, 18] width 30 height 11
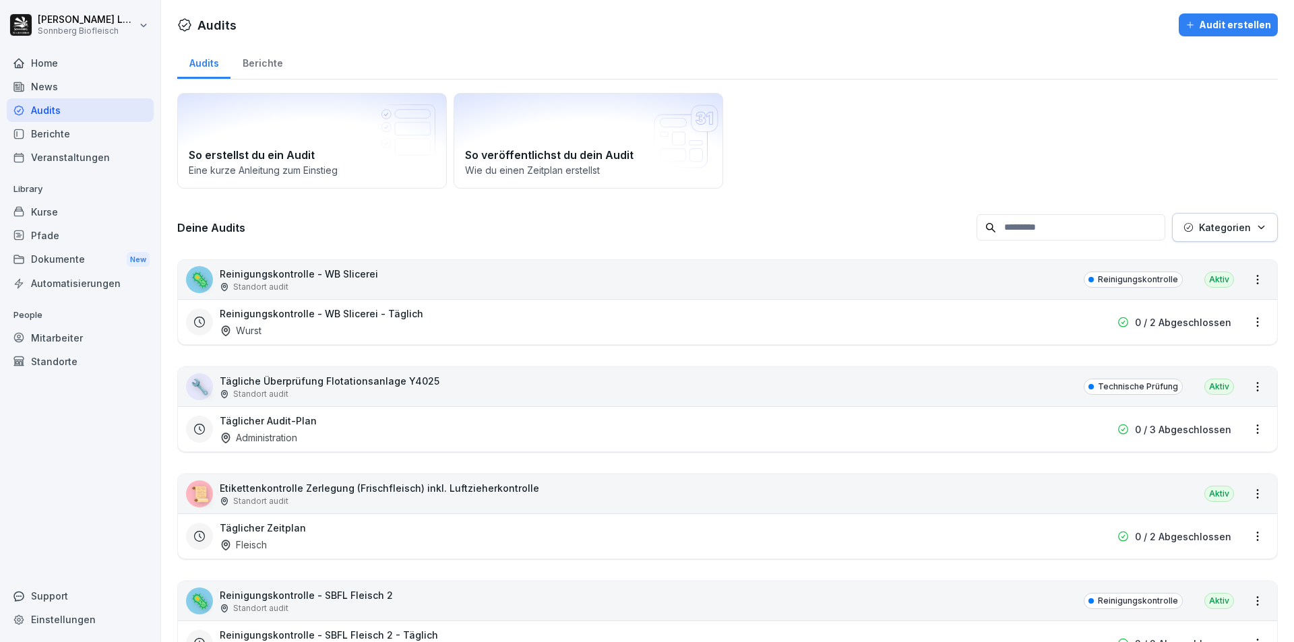
click at [1003, 228] on input at bounding box center [1071, 227] width 189 height 26
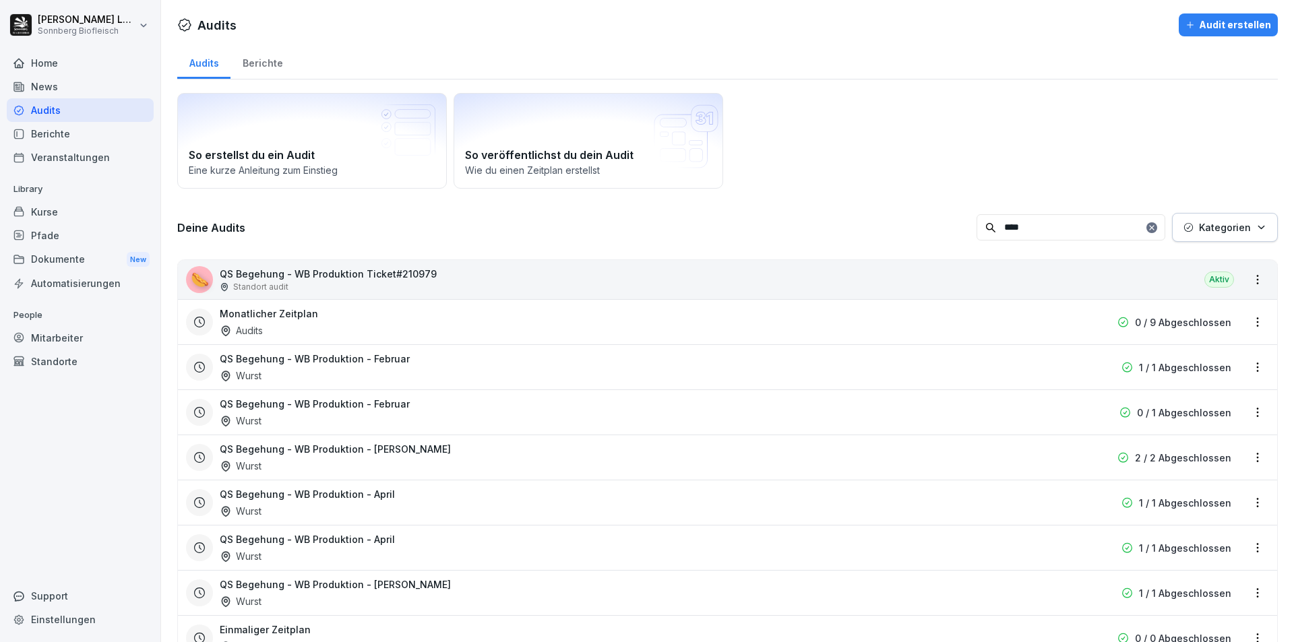
type input "****"
click at [495, 276] on div "🌭 QS Begehung - WB Produktion Ticket#210979 Standort audit Aktiv" at bounding box center [727, 279] width 1099 height 39
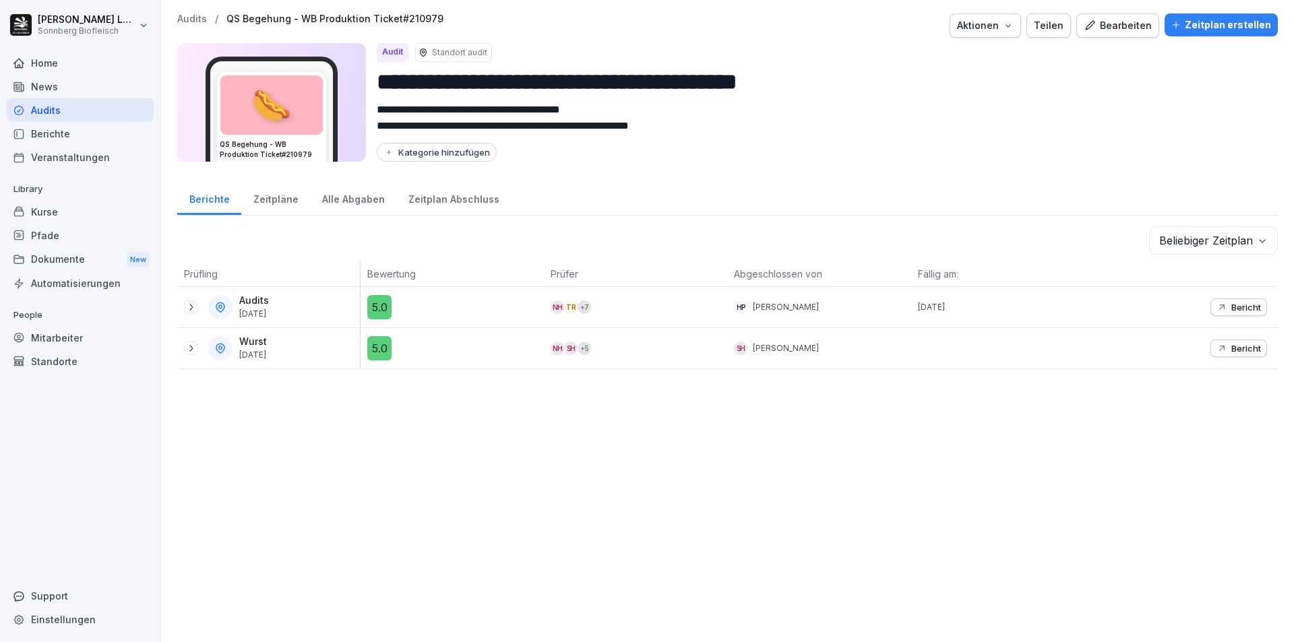
click at [191, 349] on icon at bounding box center [190, 348] width 11 height 11
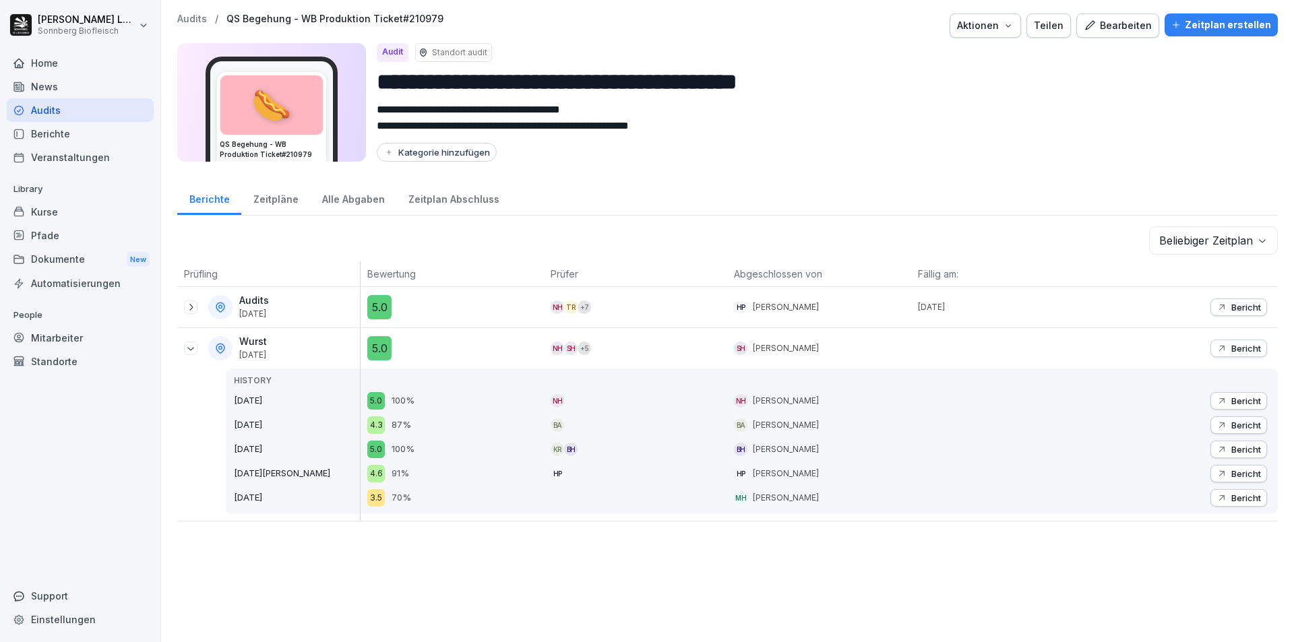
click at [191, 348] on icon at bounding box center [190, 348] width 11 height 11
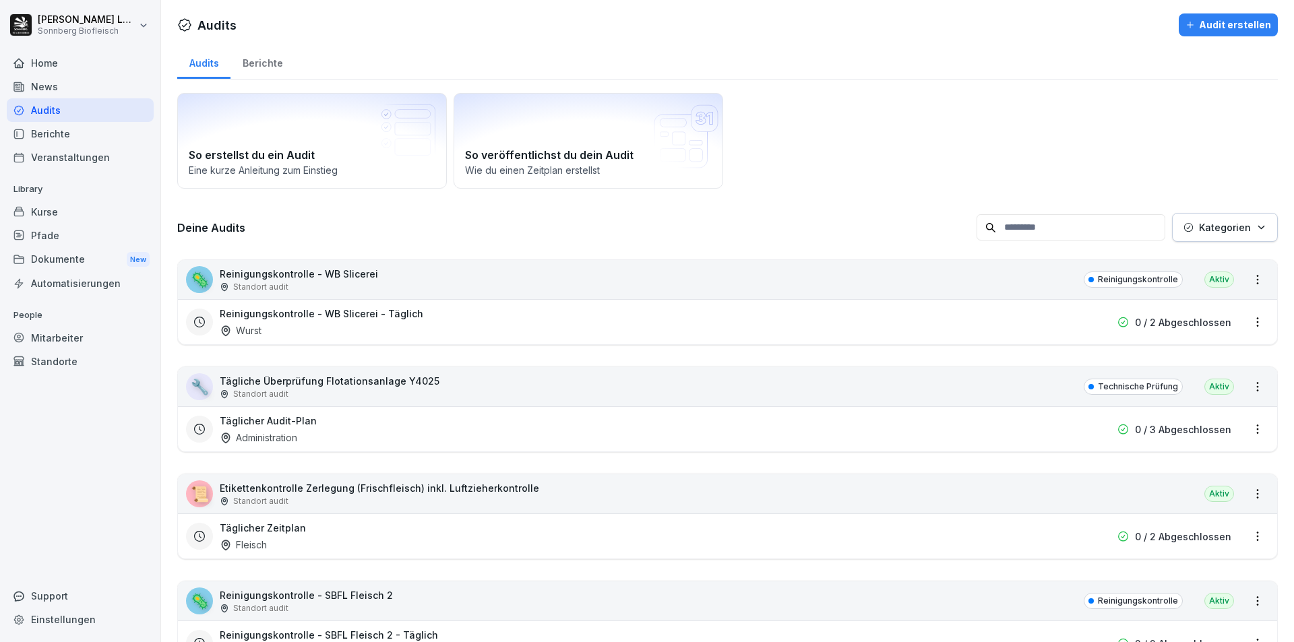
click at [1030, 229] on input at bounding box center [1071, 227] width 189 height 26
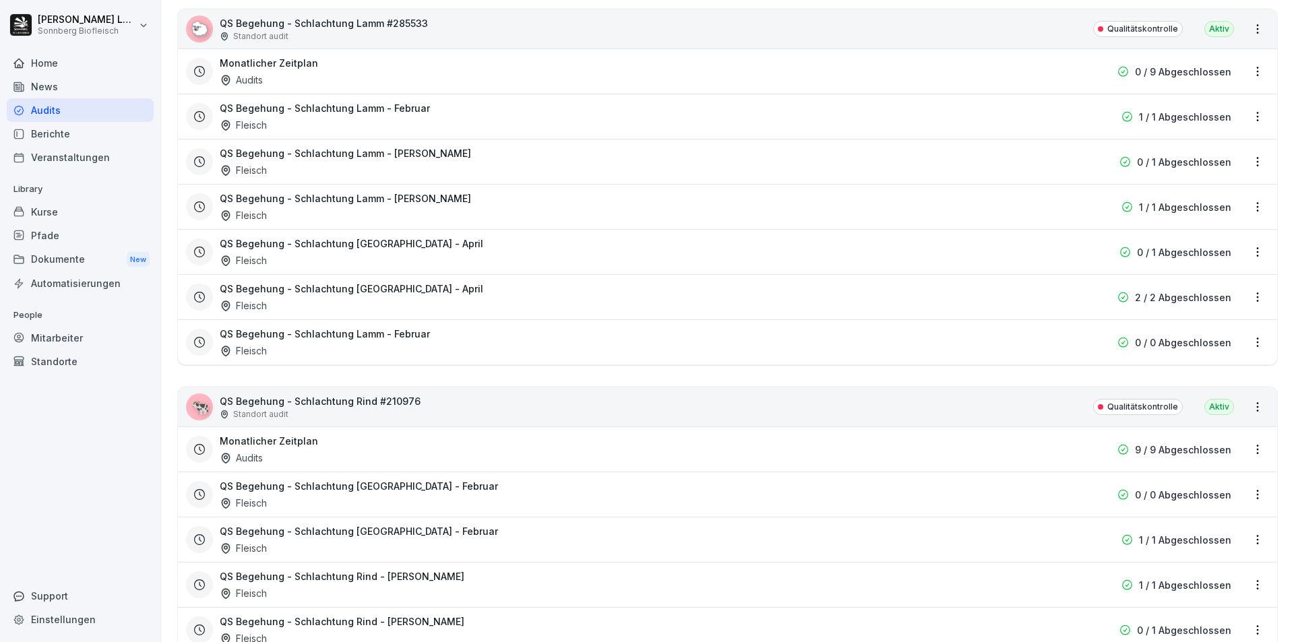
scroll to position [876, 0]
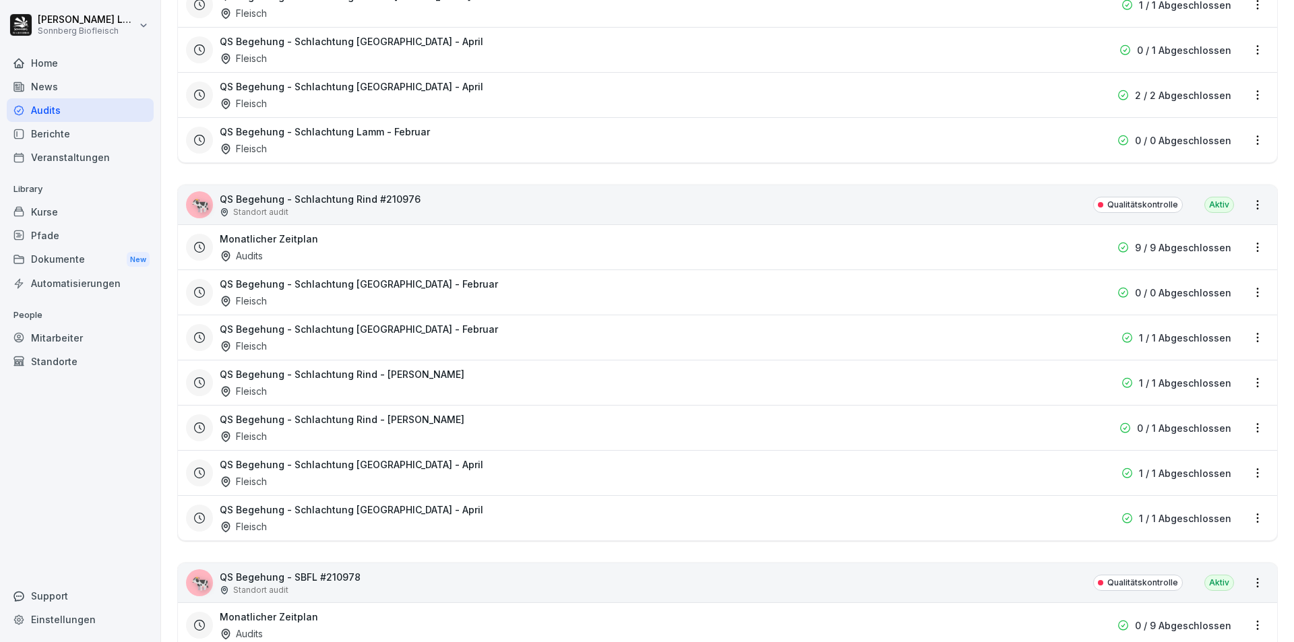
type input "*****"
click at [454, 200] on div "🐄 QS Begehung - Schlachtung Rind #210976 Standort audit Qualitätskontrolle Aktiv" at bounding box center [727, 204] width 1099 height 39
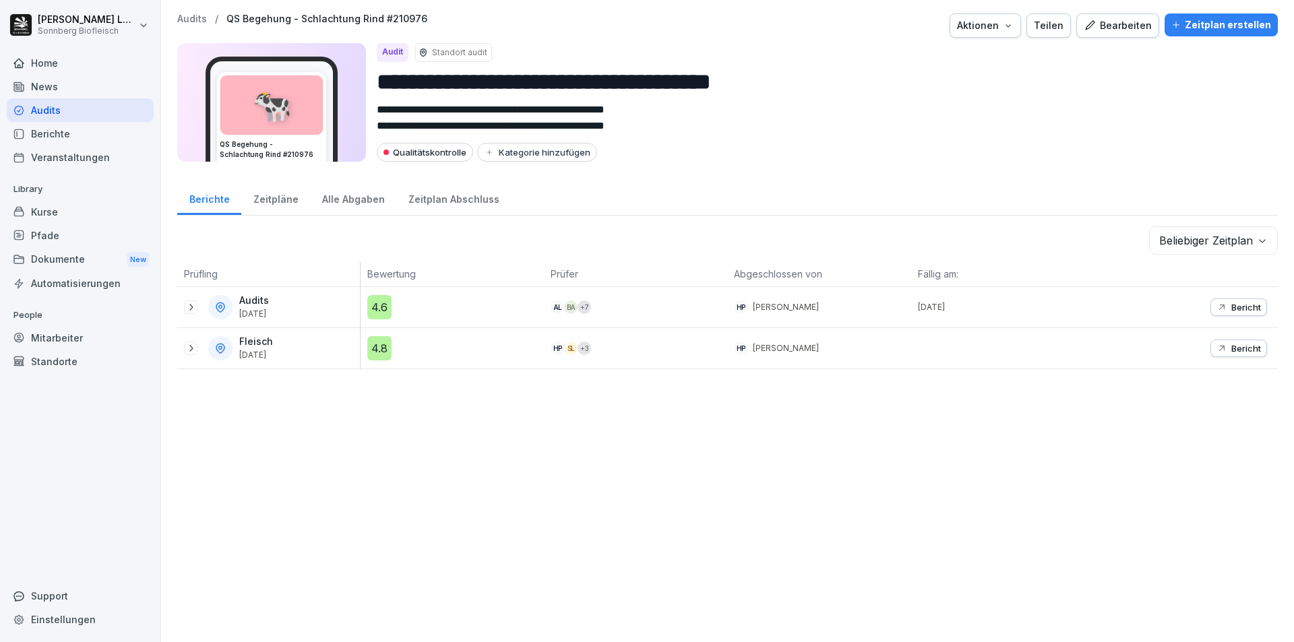
click at [195, 305] on icon at bounding box center [190, 307] width 11 height 11
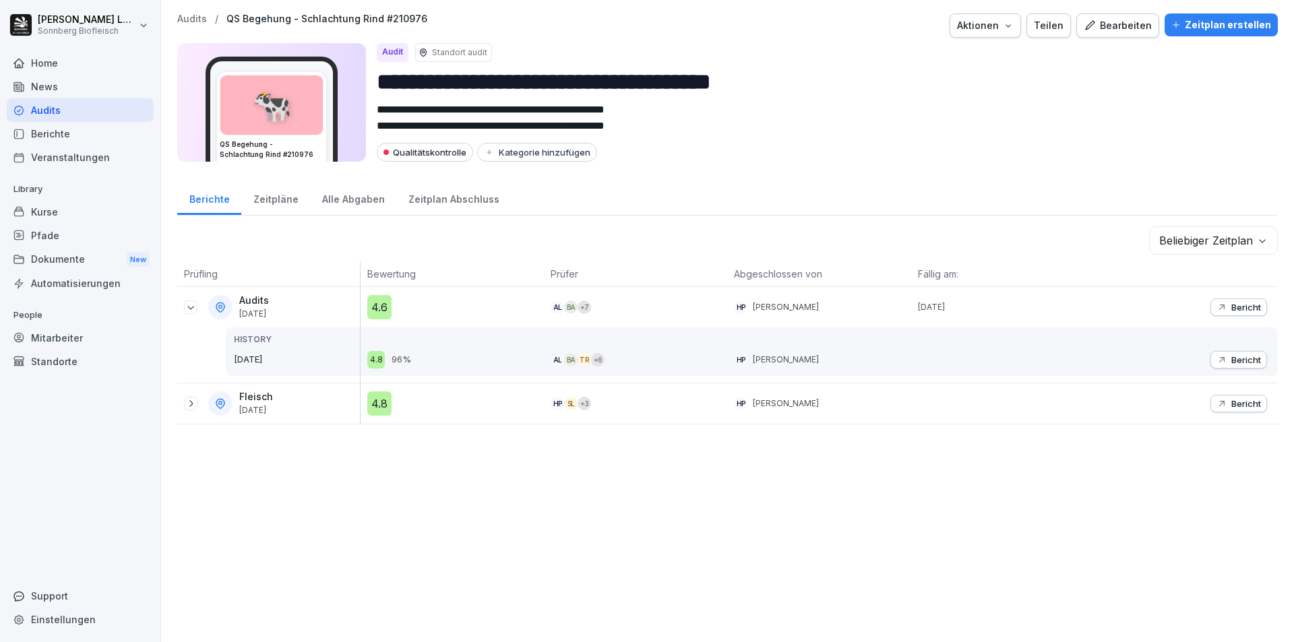
click at [195, 305] on icon at bounding box center [190, 307] width 11 height 11
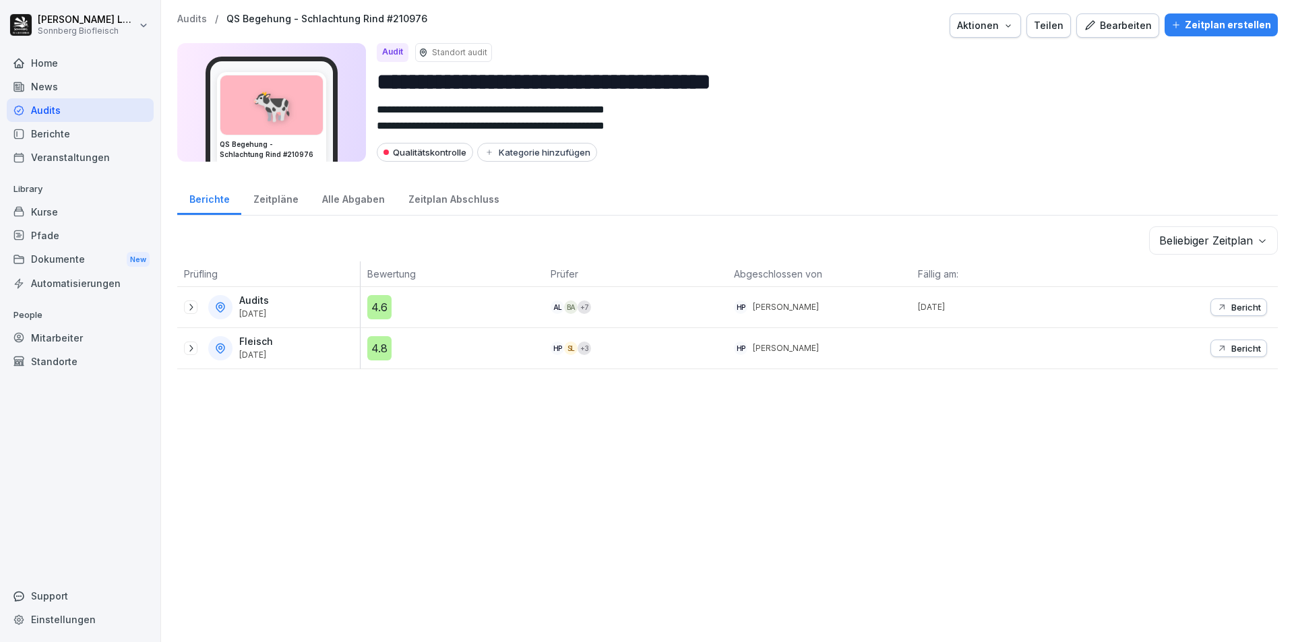
click at [193, 23] on p "Audits" at bounding box center [192, 18] width 30 height 11
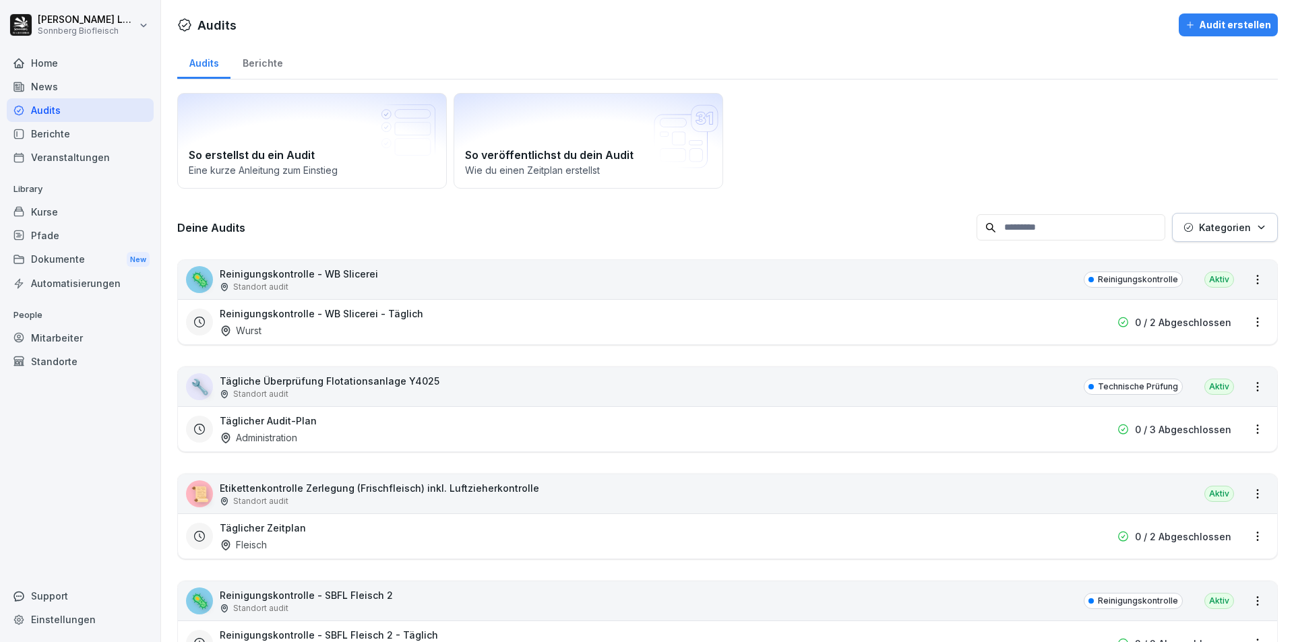
click at [1036, 231] on input at bounding box center [1071, 227] width 189 height 26
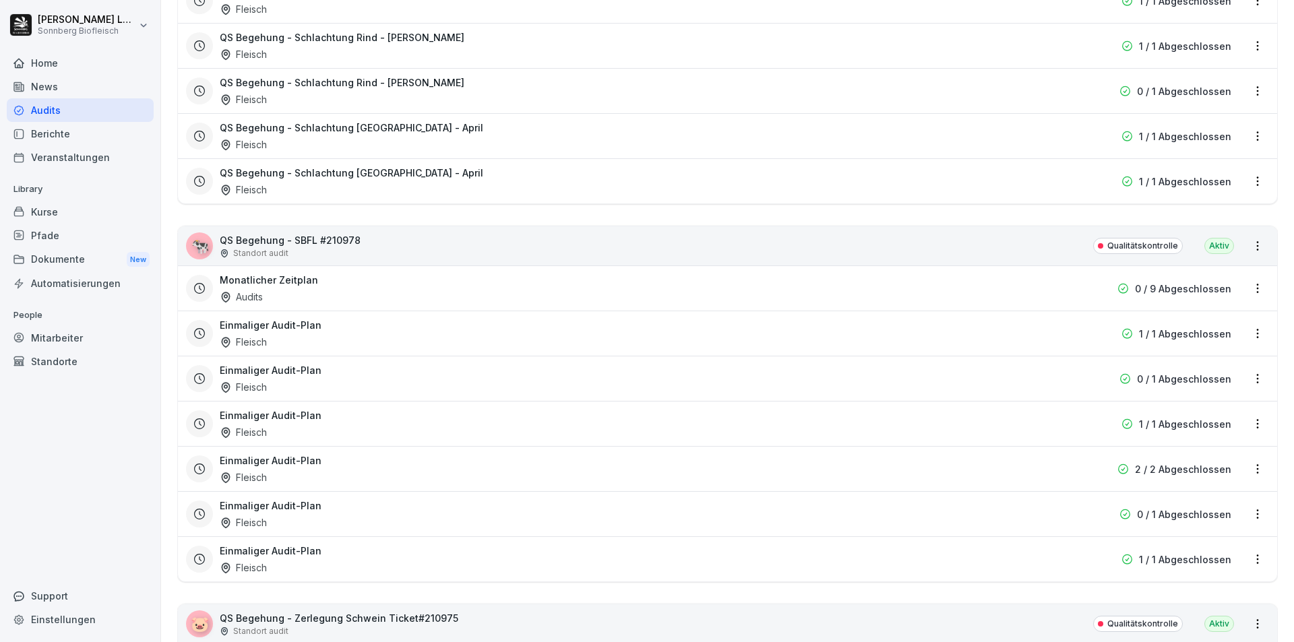
scroll to position [1348, 0]
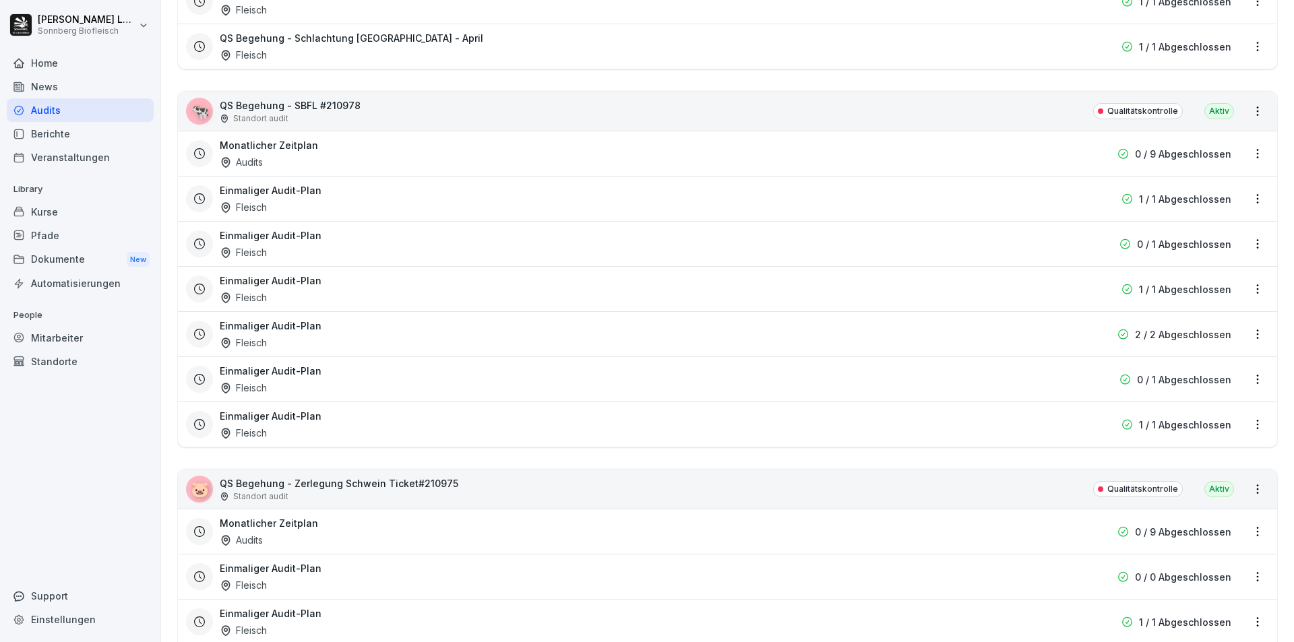
type input "*****"
click at [398, 106] on div "🐄 QS Begehung - SBFL #210978 Standort audit Qualitätskontrolle Aktiv" at bounding box center [727, 111] width 1099 height 39
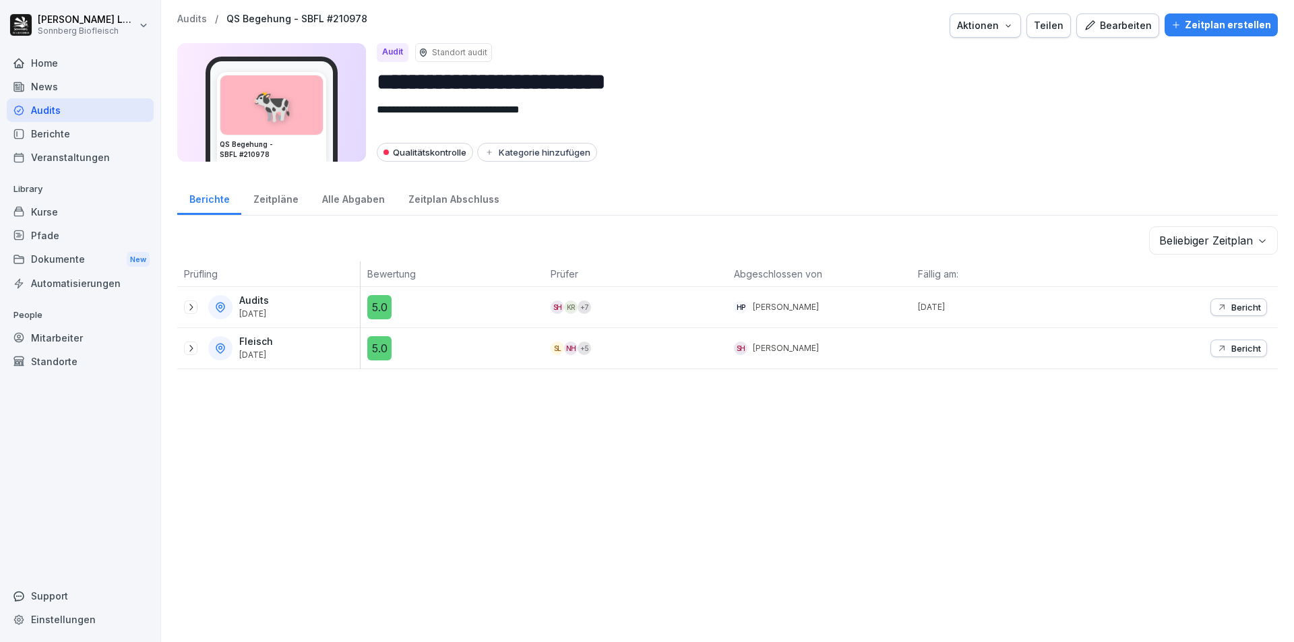
click at [195, 348] on icon at bounding box center [190, 348] width 11 height 11
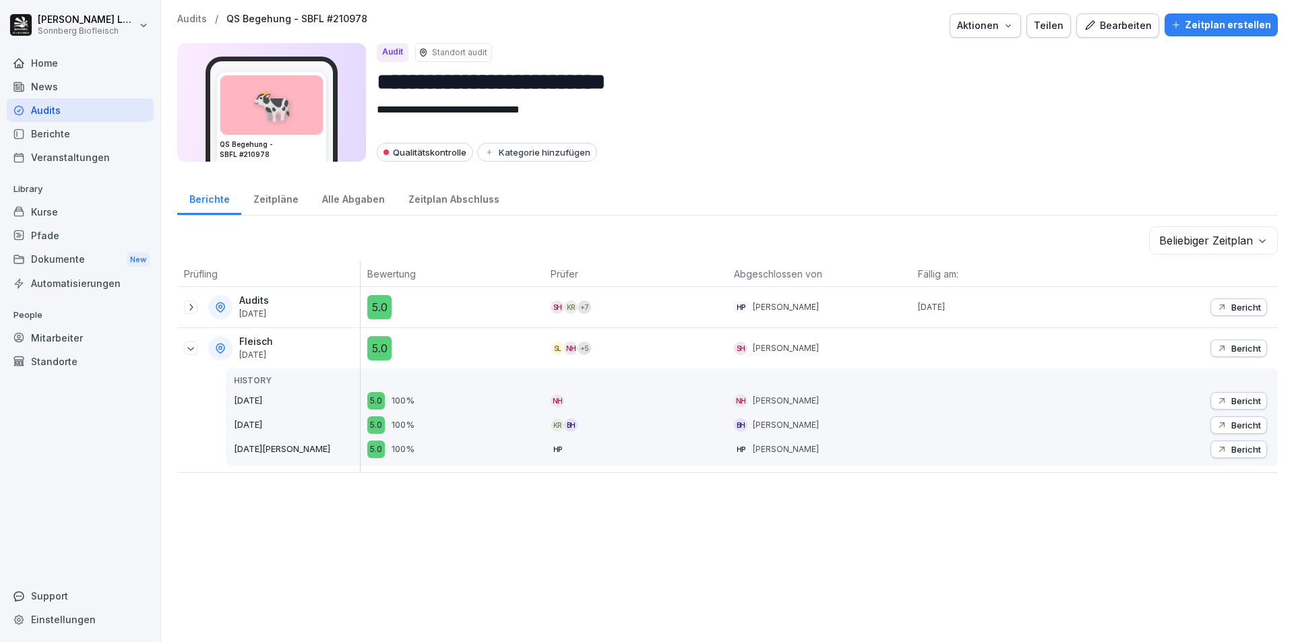
click at [193, 347] on icon at bounding box center [190, 348] width 11 height 11
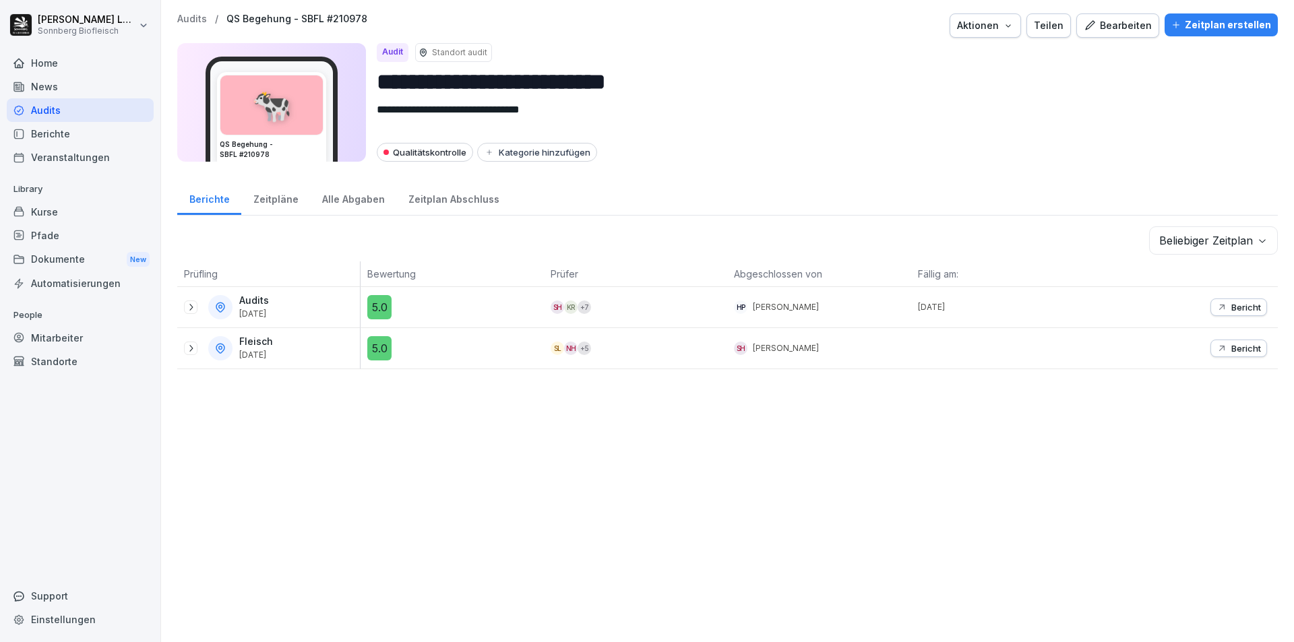
click at [205, 19] on p "Audits" at bounding box center [192, 18] width 30 height 11
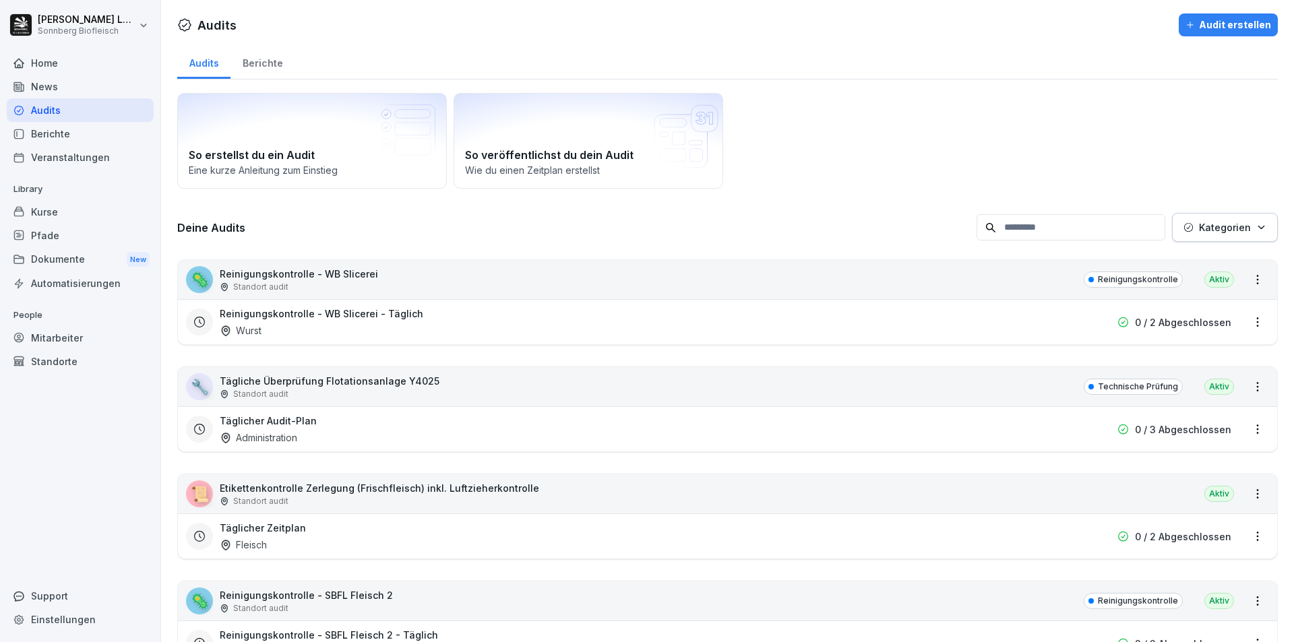
click at [1066, 226] on input at bounding box center [1071, 227] width 189 height 26
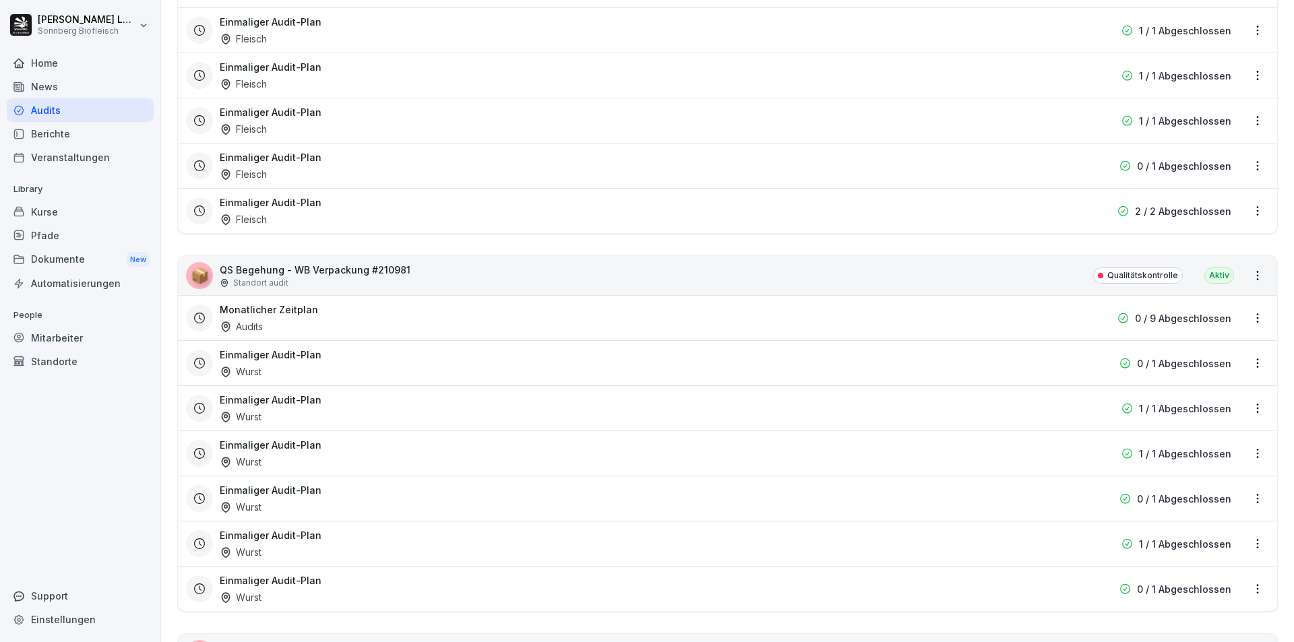
scroll to position [2815, 0]
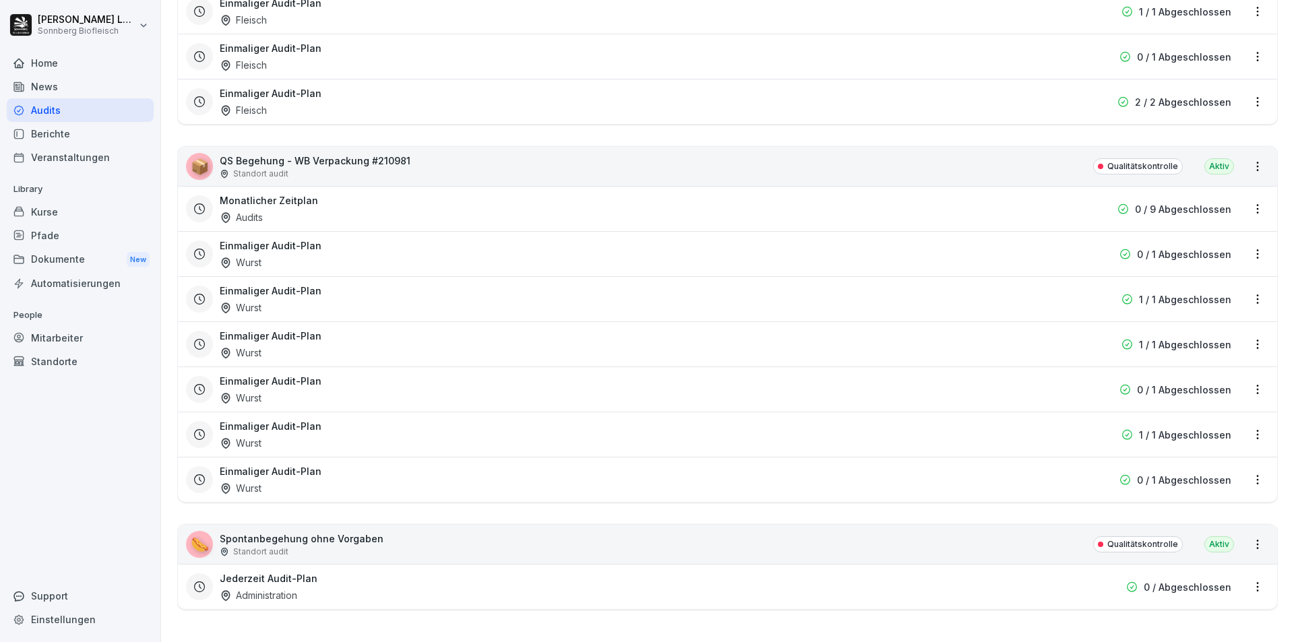
type input "****"
click at [448, 161] on div "📦 QS Begehung - WB Verpackung #210981 Standort audit Qualitätskontrolle Aktiv" at bounding box center [727, 166] width 1099 height 39
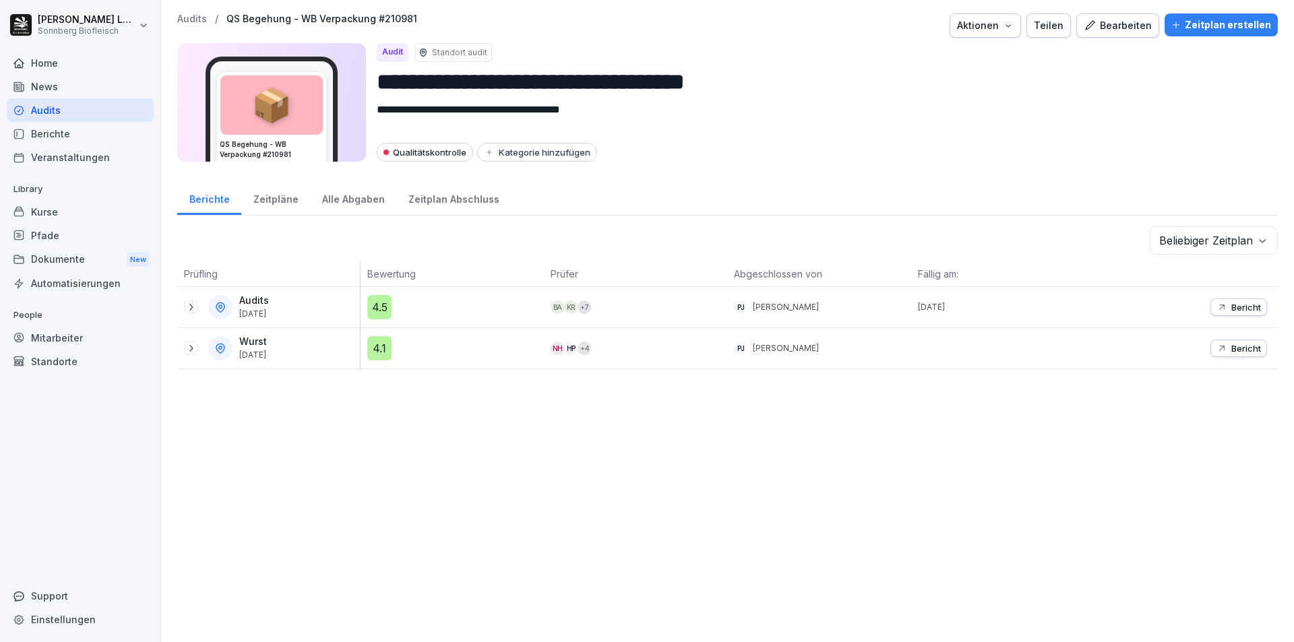
click at [181, 307] on div "Audits [DATE]" at bounding box center [268, 307] width 183 height 40
click at [193, 307] on icon at bounding box center [190, 307] width 3 height 7
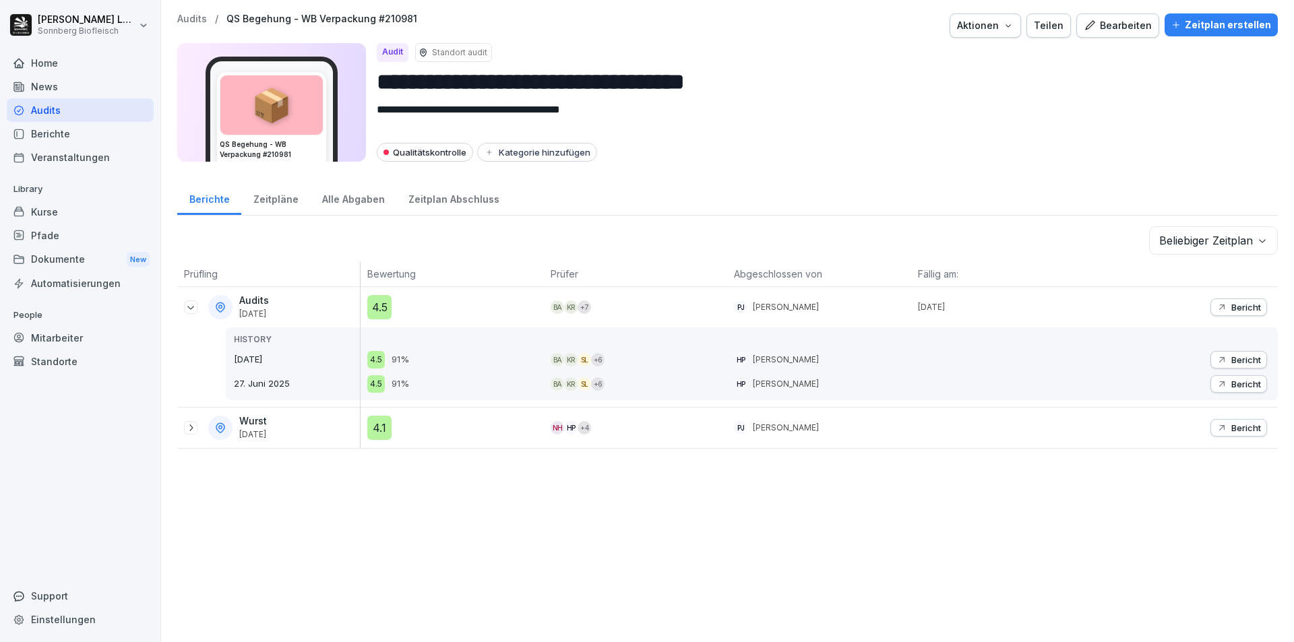
click at [193, 307] on icon at bounding box center [190, 307] width 7 height 3
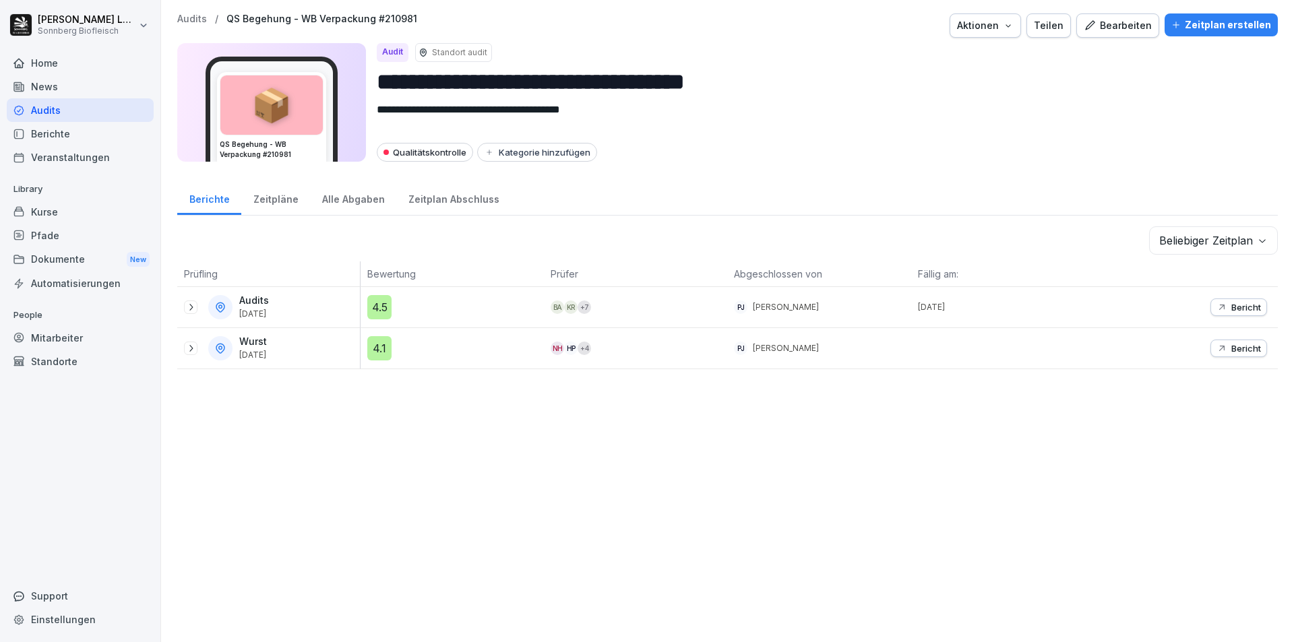
click at [191, 18] on p "Audits" at bounding box center [192, 18] width 30 height 11
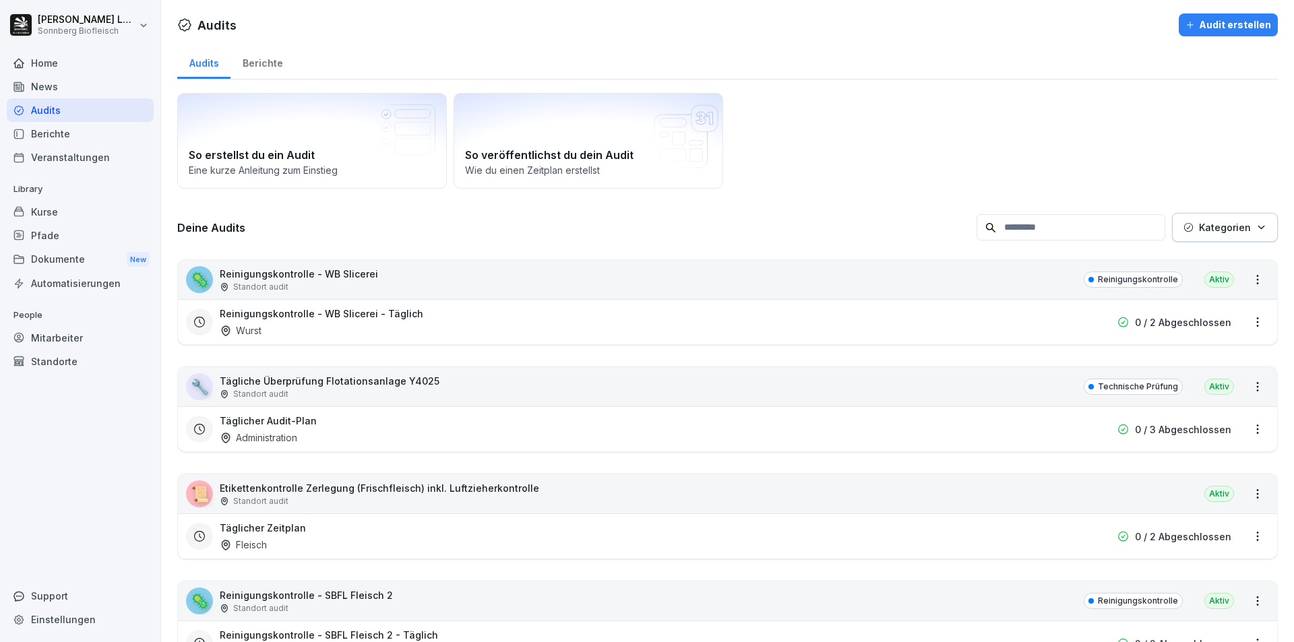
click at [1069, 229] on input at bounding box center [1071, 227] width 189 height 26
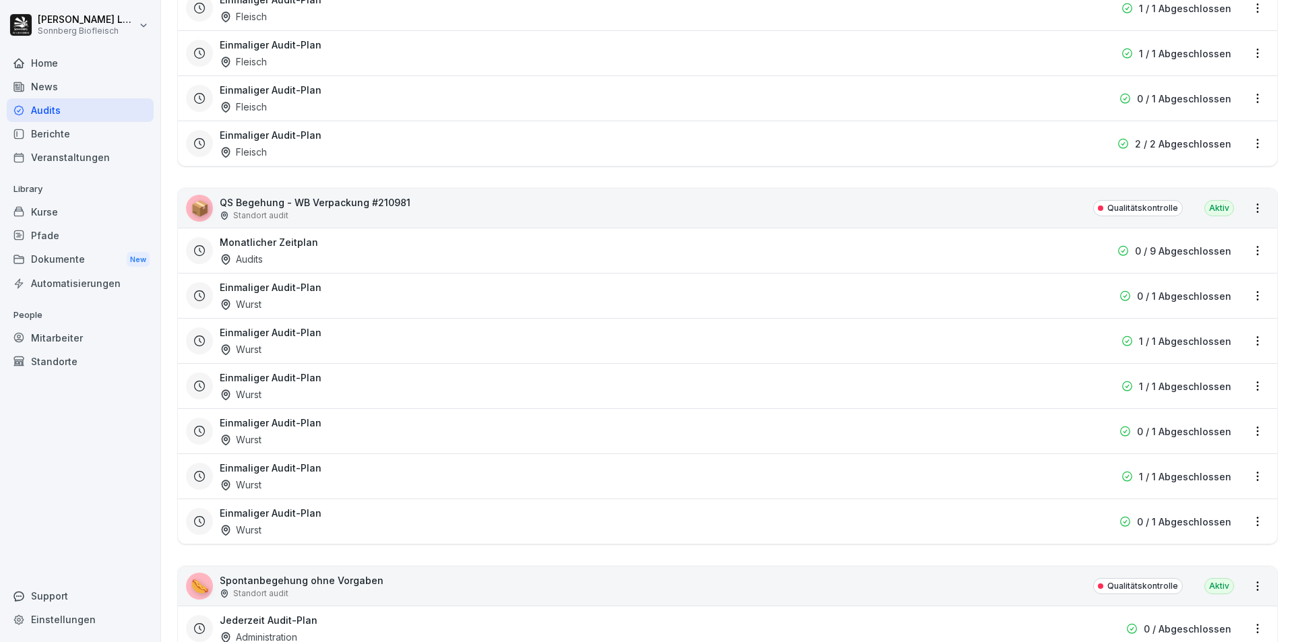
scroll to position [2815, 0]
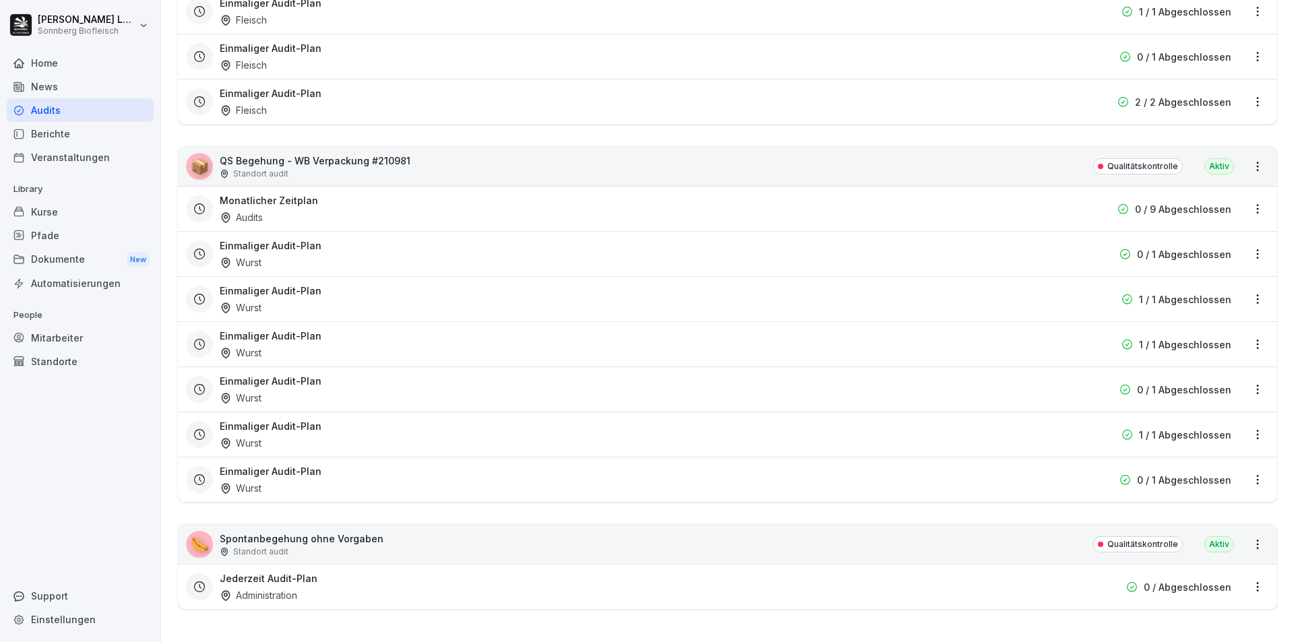
type input "*****"
click at [441, 525] on div "🌭 Spontanbegehung ohne Vorgaben Standort audit Qualitätskontrolle Aktiv" at bounding box center [727, 544] width 1099 height 39
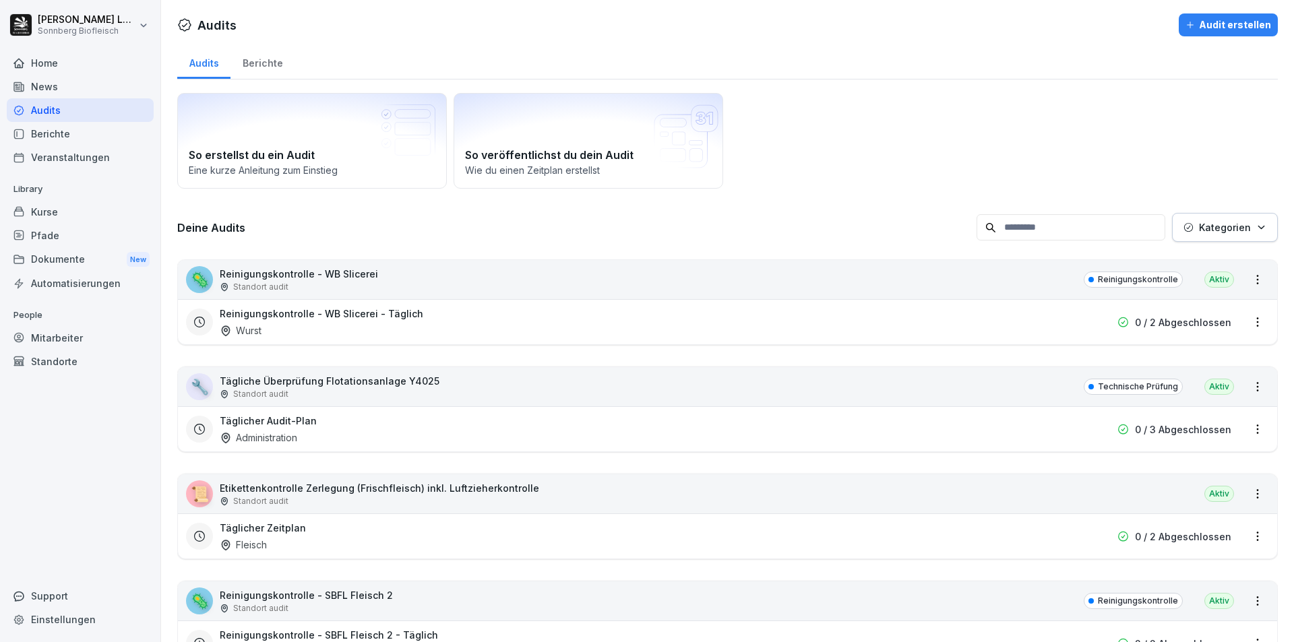
click at [1013, 230] on input at bounding box center [1071, 227] width 189 height 26
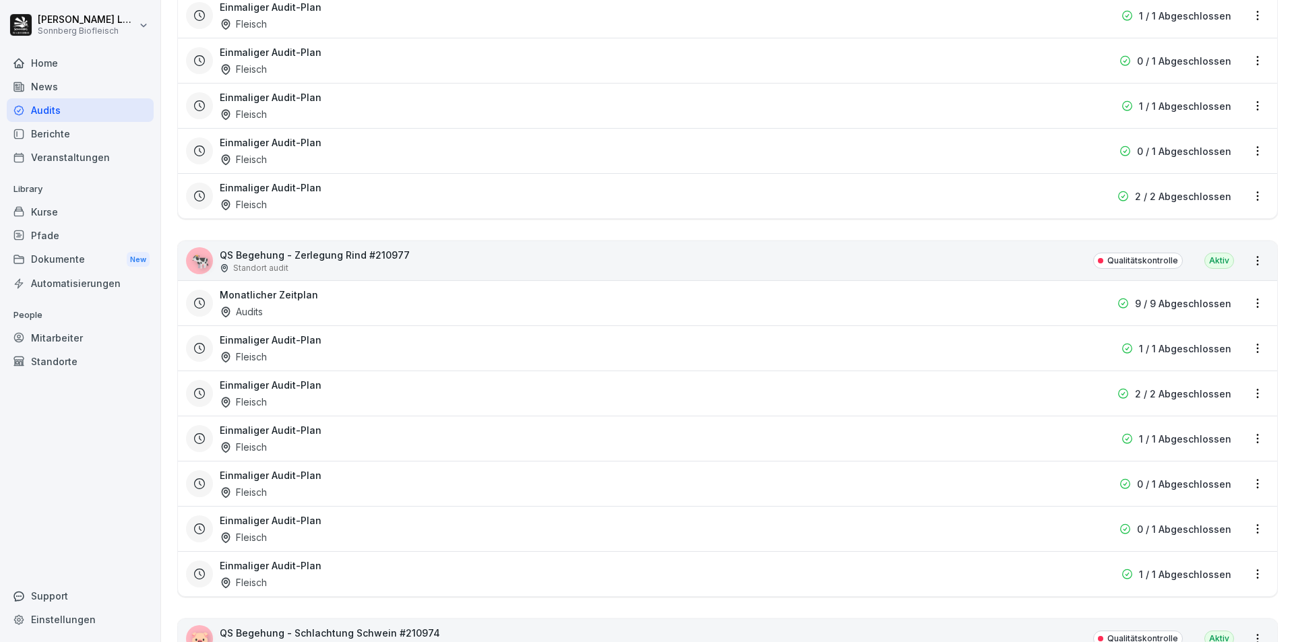
scroll to position [1752, 0]
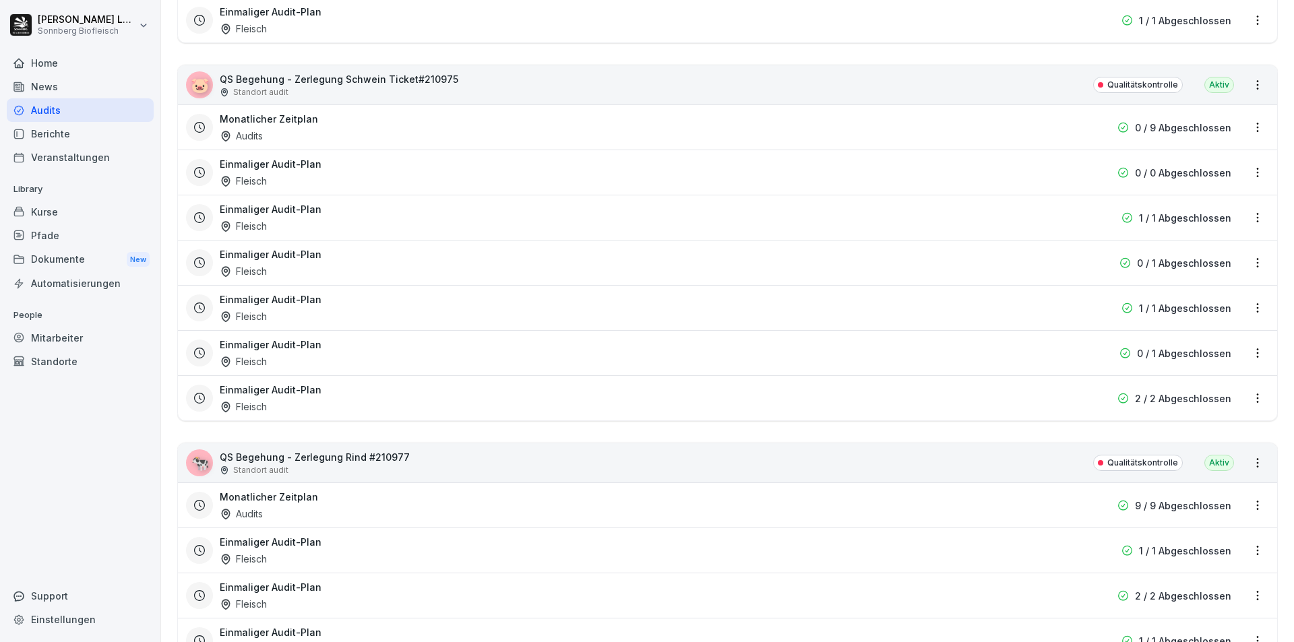
type input "*****"
click at [678, 462] on div "🐄 QS Begehung - Zerlegung Rind #210977 Standort audit Qualitätskontrolle Aktiv" at bounding box center [727, 462] width 1099 height 39
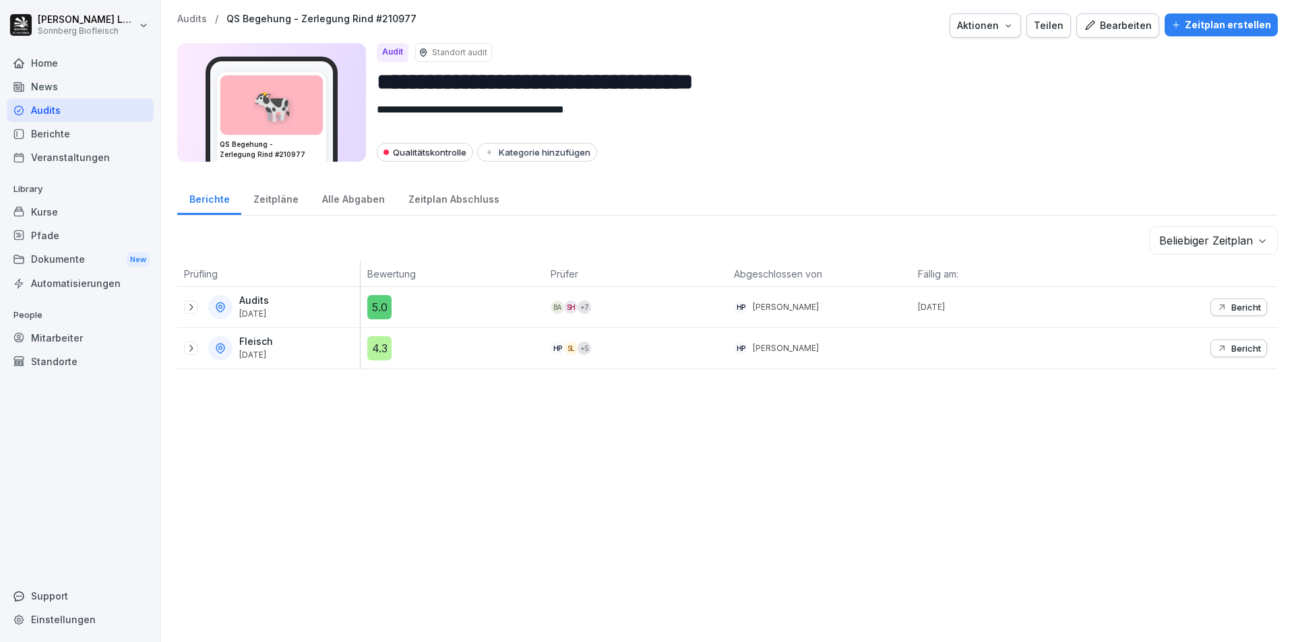
click at [191, 308] on icon at bounding box center [190, 307] width 11 height 11
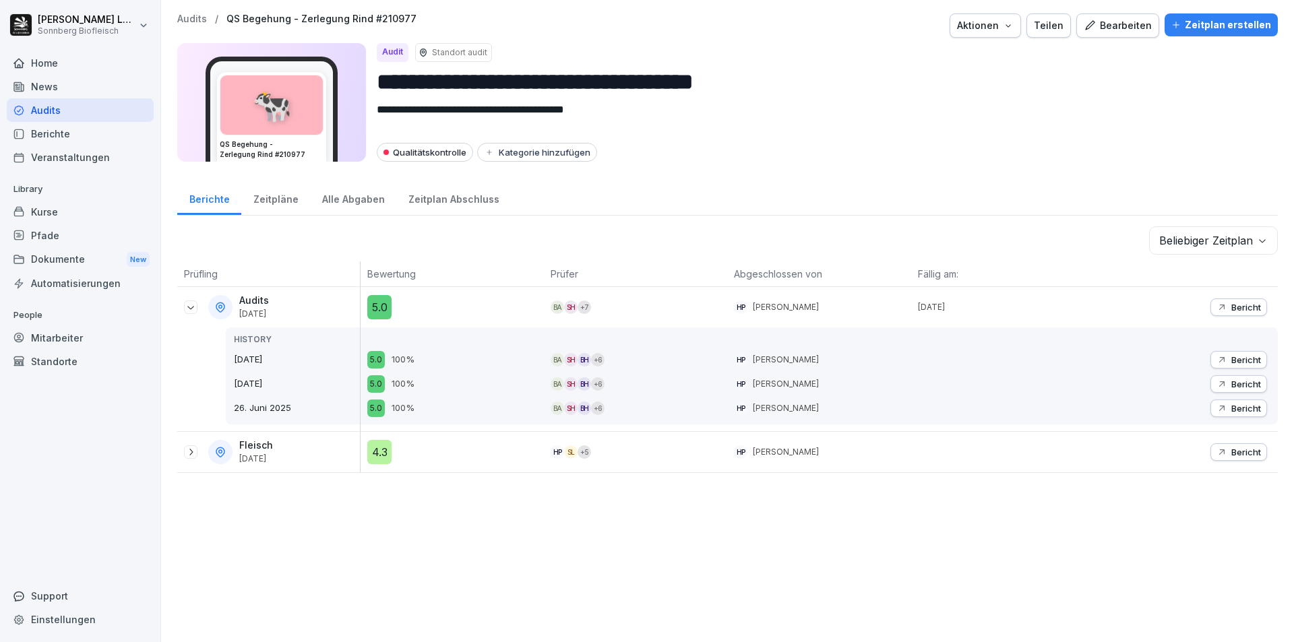
click at [193, 307] on icon at bounding box center [190, 307] width 11 height 11
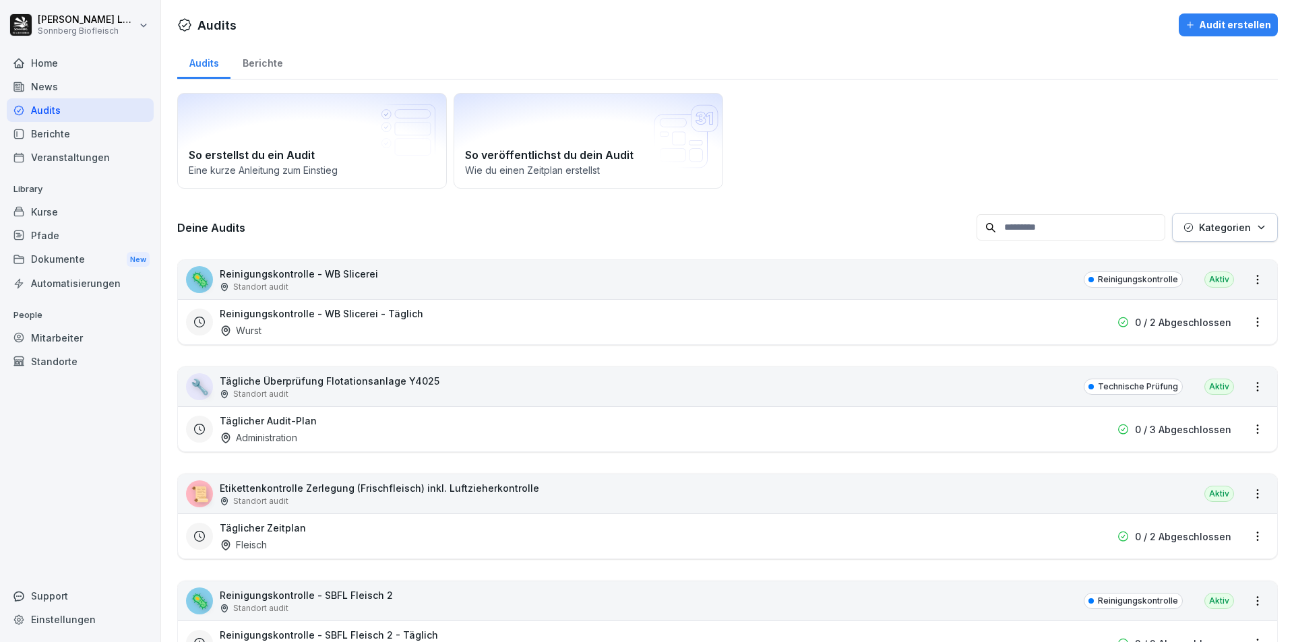
click at [76, 336] on div "Mitarbeiter" at bounding box center [80, 338] width 147 height 24
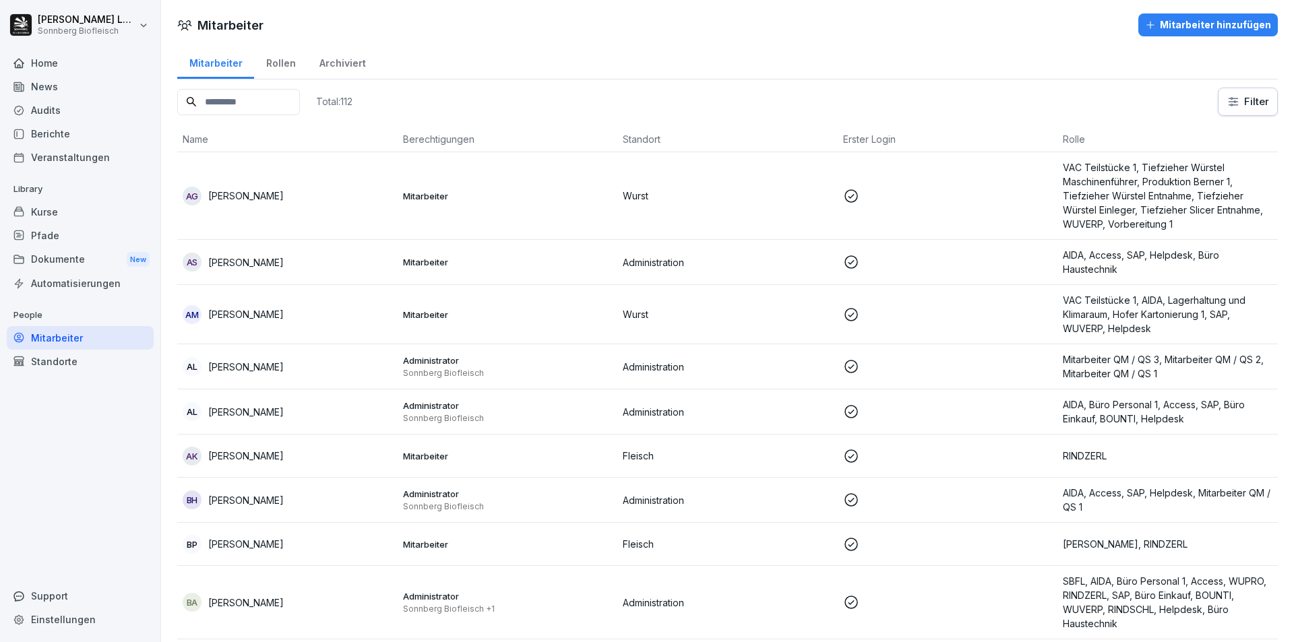
click at [241, 102] on input at bounding box center [238, 102] width 123 height 26
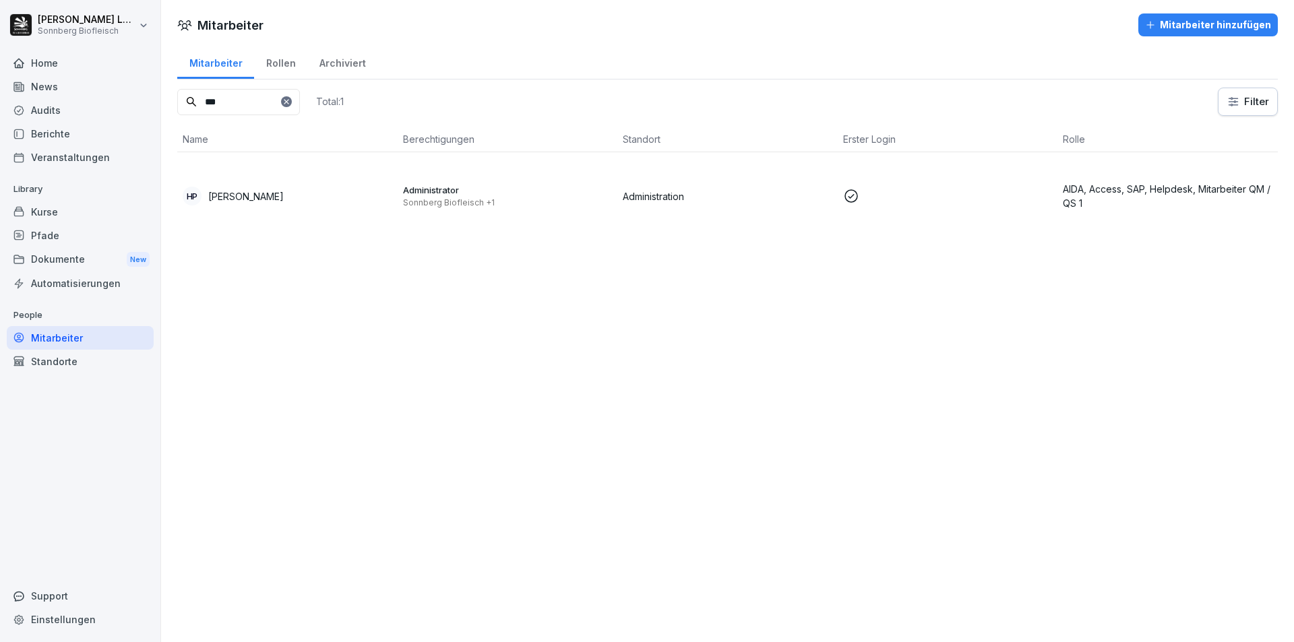
type input "***"
click at [326, 197] on div "HP [PERSON_NAME]" at bounding box center [288, 196] width 210 height 19
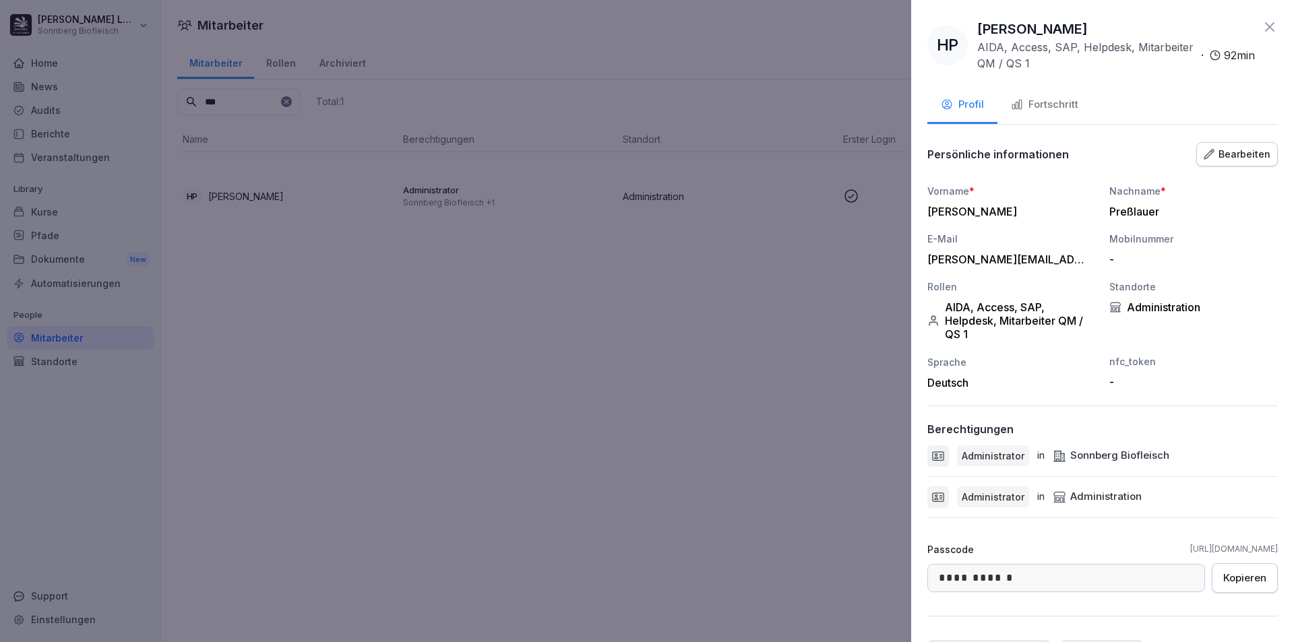
click at [1038, 108] on div "Fortschritt" at bounding box center [1044, 105] width 67 height 16
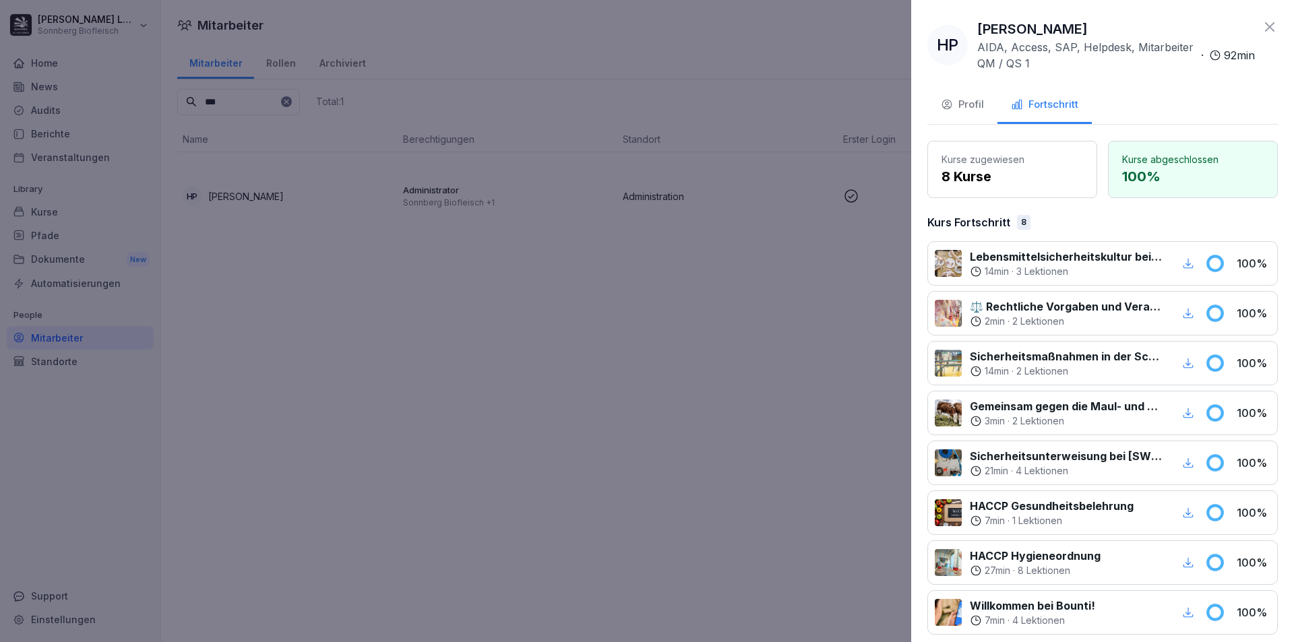
click at [962, 110] on div "Profil" at bounding box center [962, 105] width 43 height 16
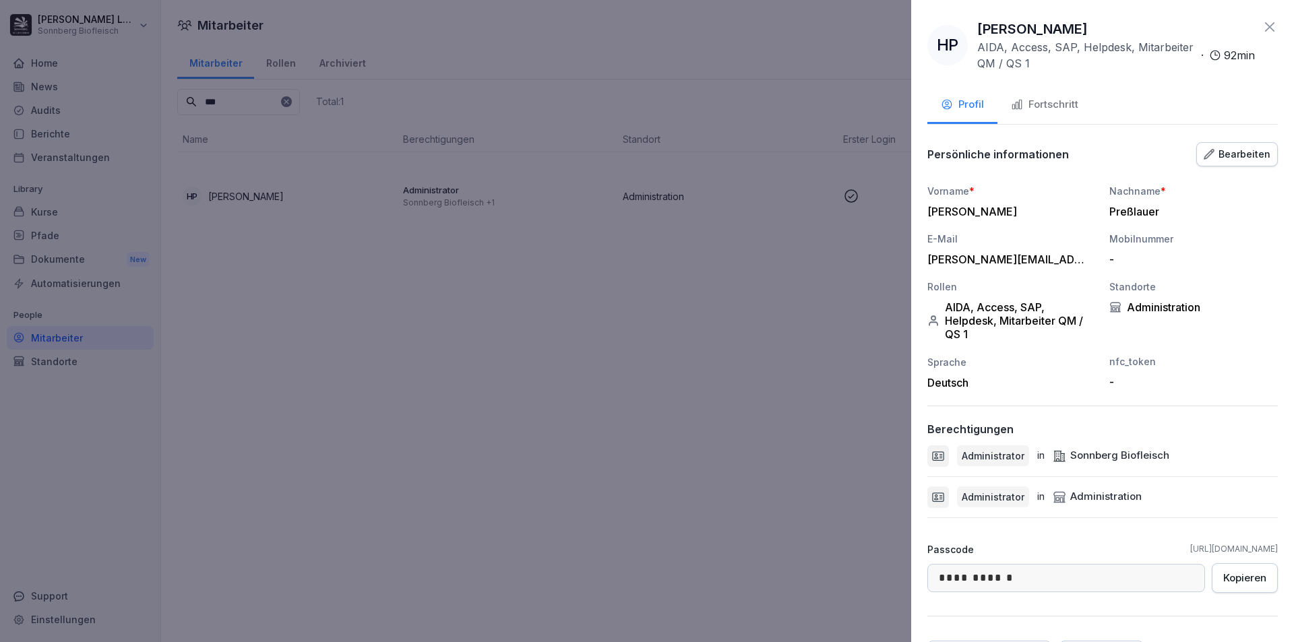
click at [741, 293] on div at bounding box center [647, 321] width 1294 height 642
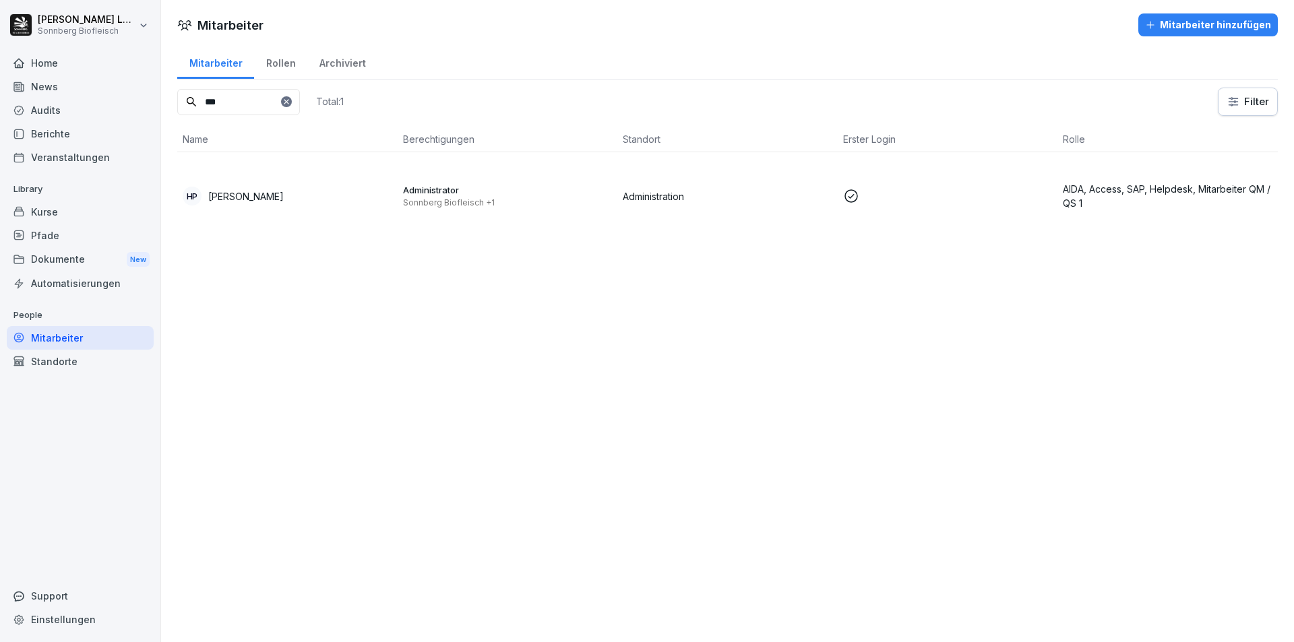
click at [94, 130] on div "Berichte" at bounding box center [80, 134] width 147 height 24
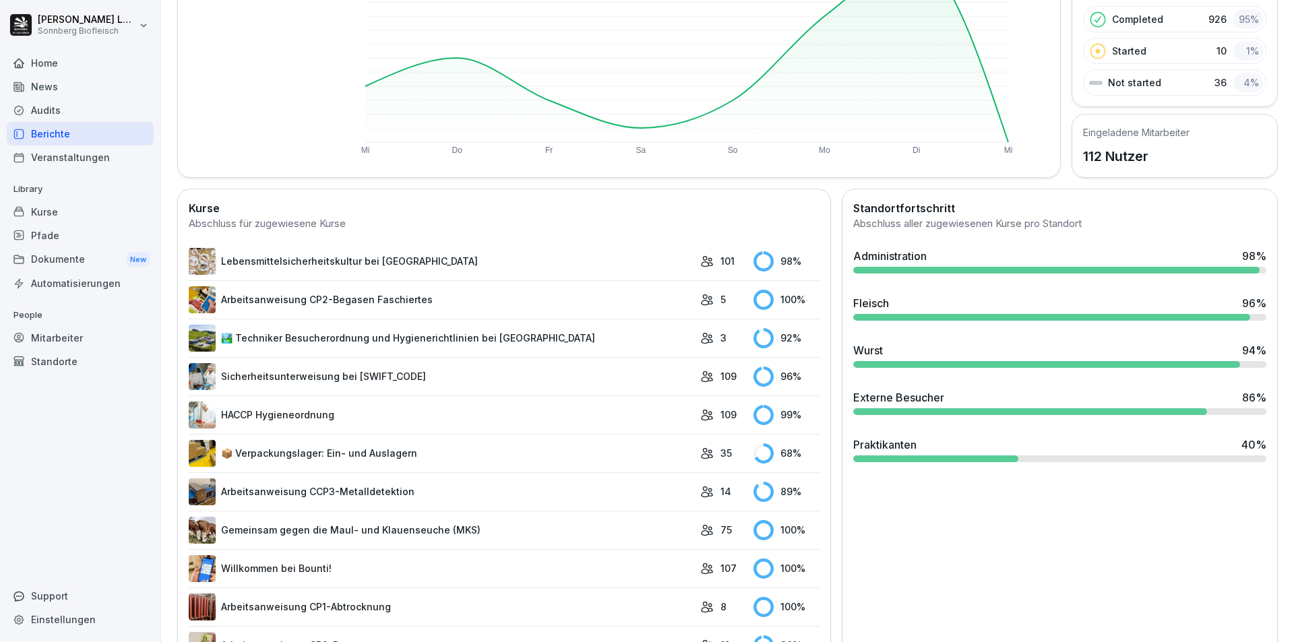
scroll to position [337, 0]
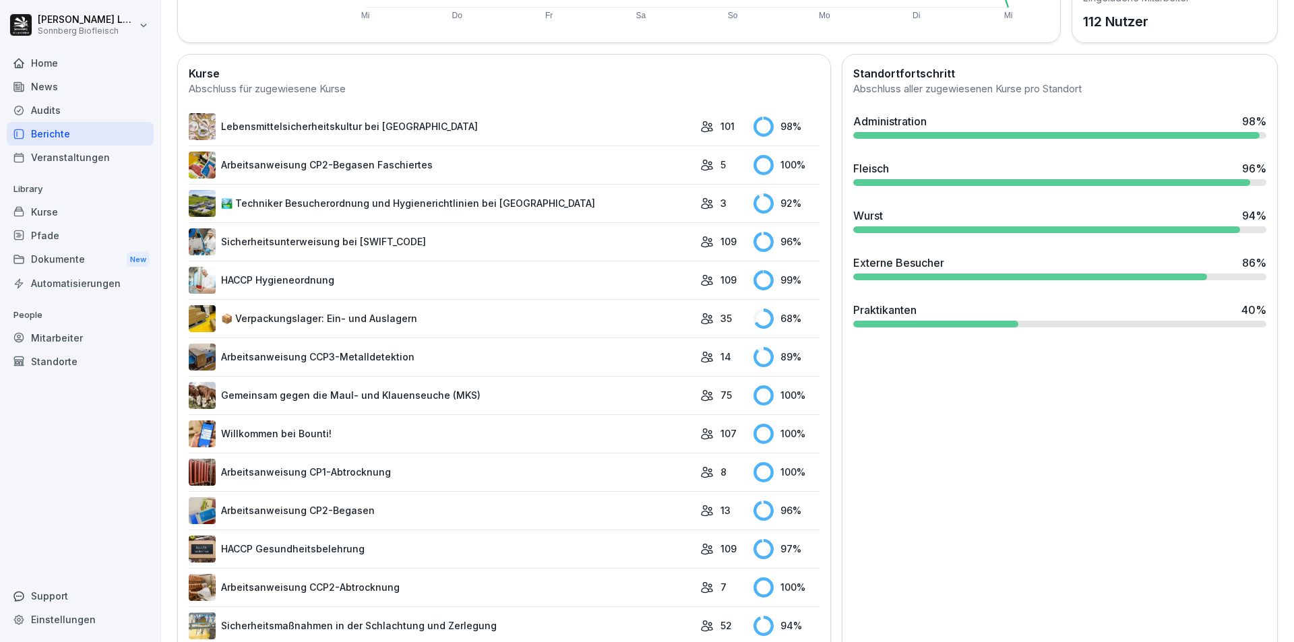
click at [92, 107] on div "Audits" at bounding box center [80, 110] width 147 height 24
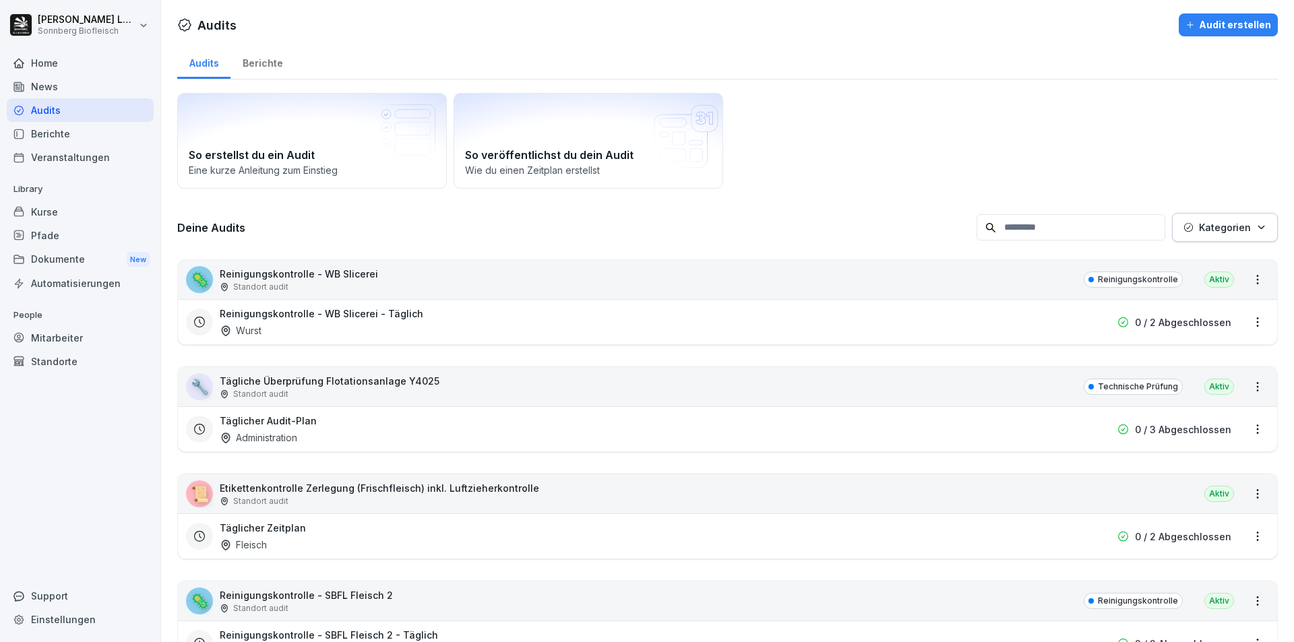
click at [266, 60] on div "Berichte" at bounding box center [262, 61] width 64 height 34
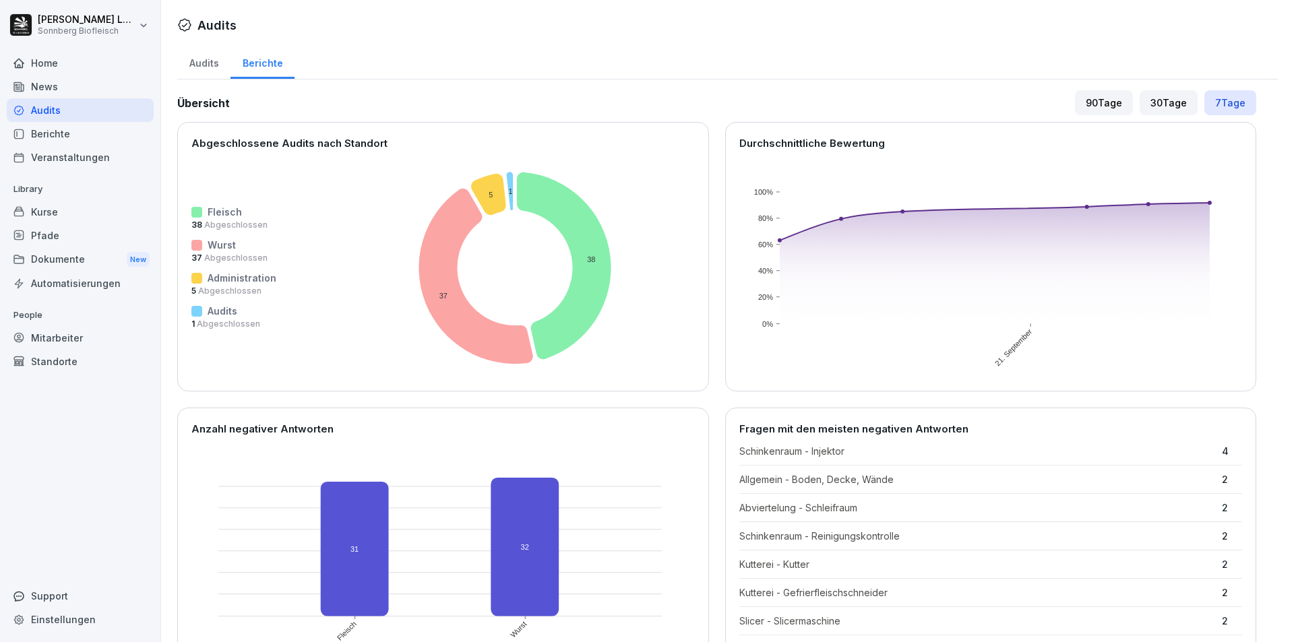
click at [1142, 104] on div "30 Tage" at bounding box center [1169, 102] width 58 height 25
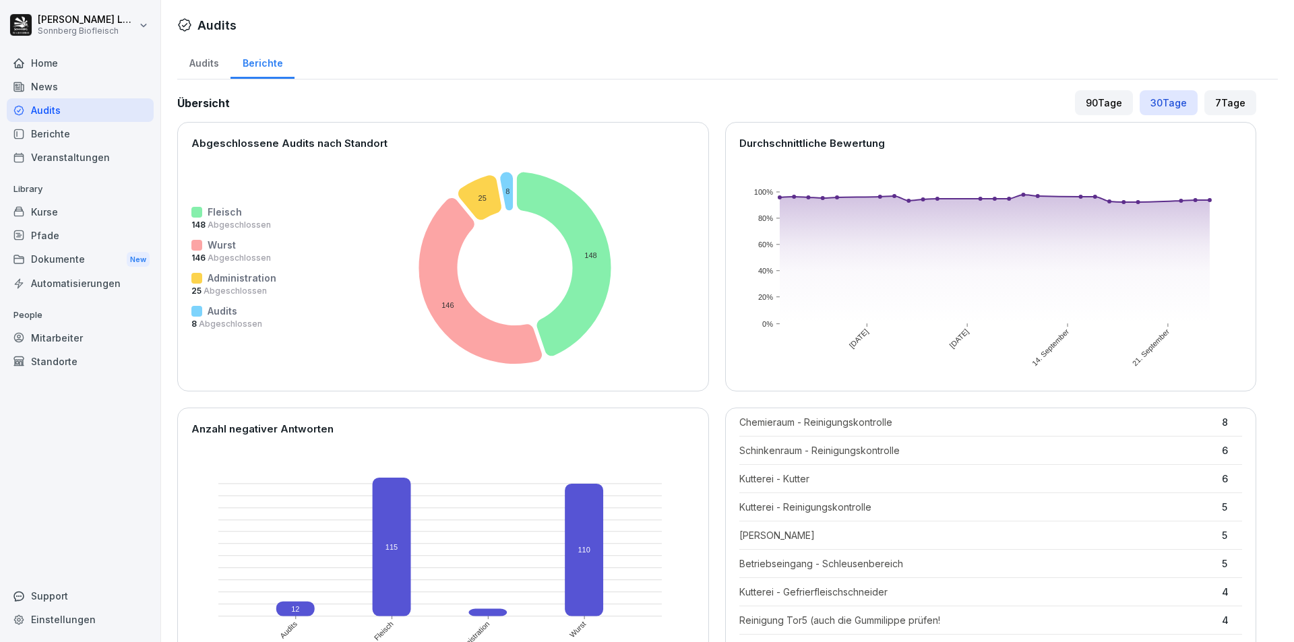
scroll to position [135, 0]
